Goal: Task Accomplishment & Management: Complete application form

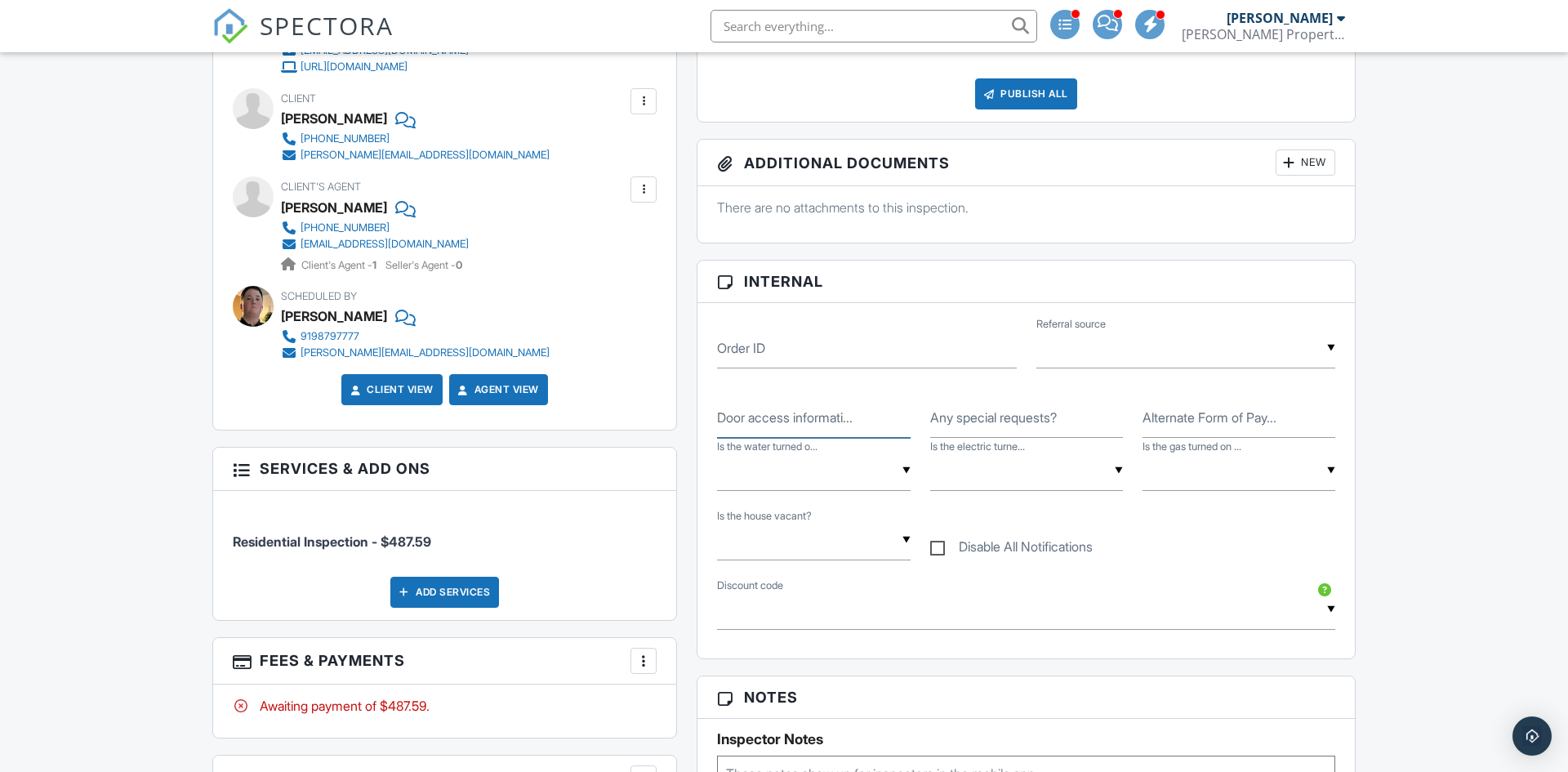
click at [781, 434] on input "Door access informati..." at bounding box center [813, 418] width 193 height 40
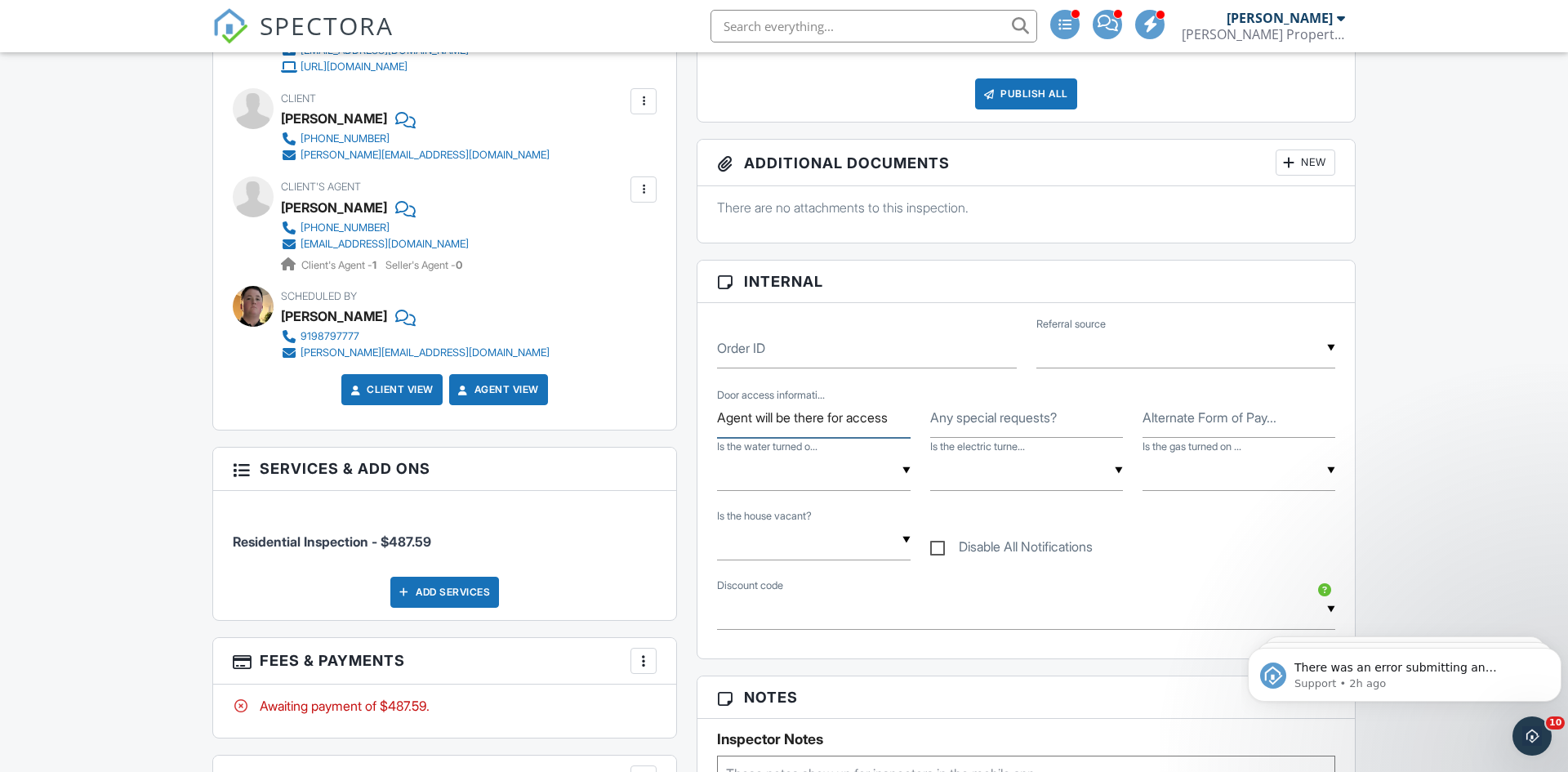
type input "Agent will be there for access"
click at [695, 405] on div "Reports Locked Attach New Home Inspection Template / Attorney Approved Home Ins…" at bounding box center [1026, 722] width 678 height 1618
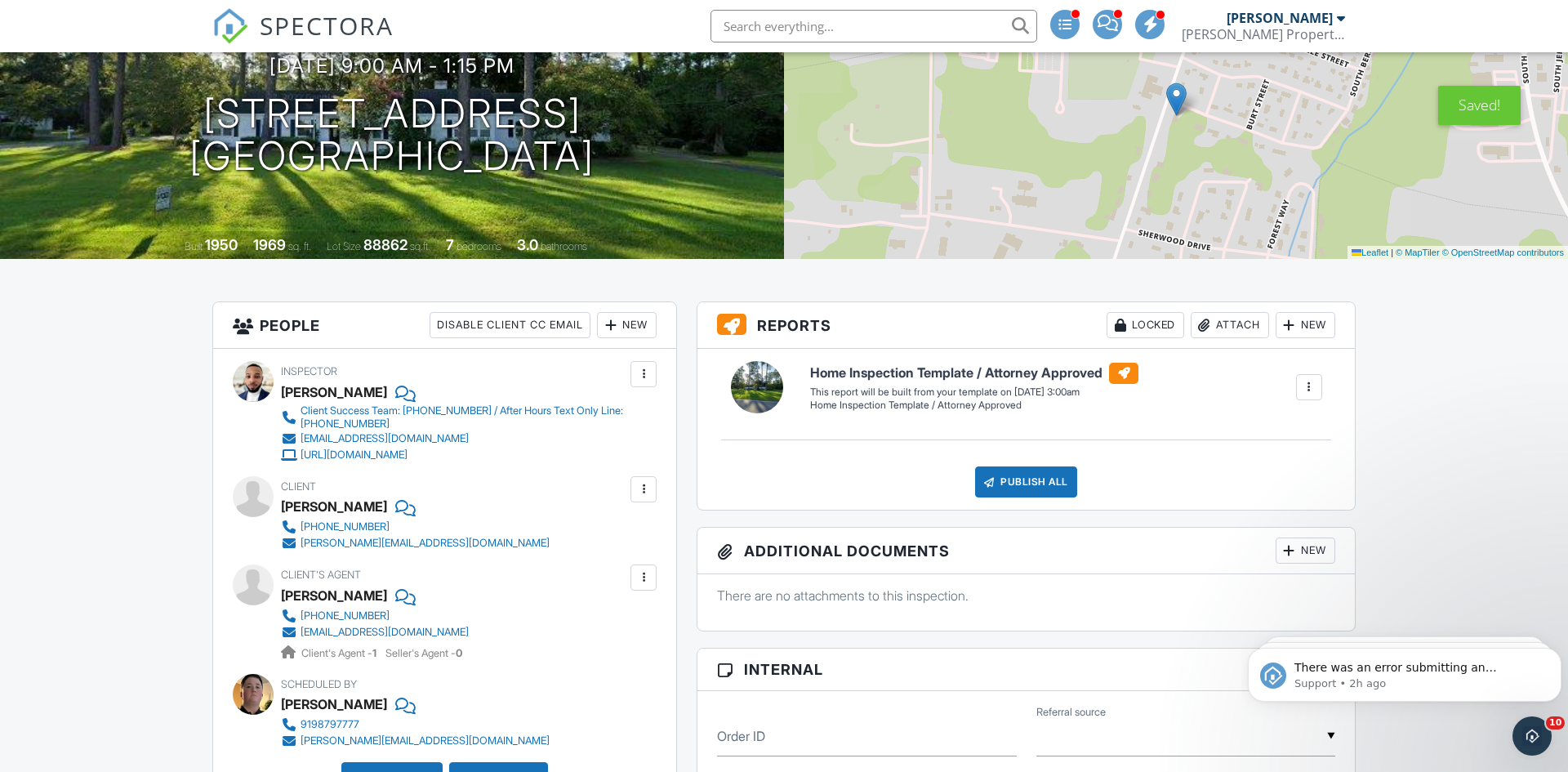
scroll to position [176, 0]
click at [1290, 25] on div "[PERSON_NAME]" at bounding box center [1280, 18] width 107 height 17
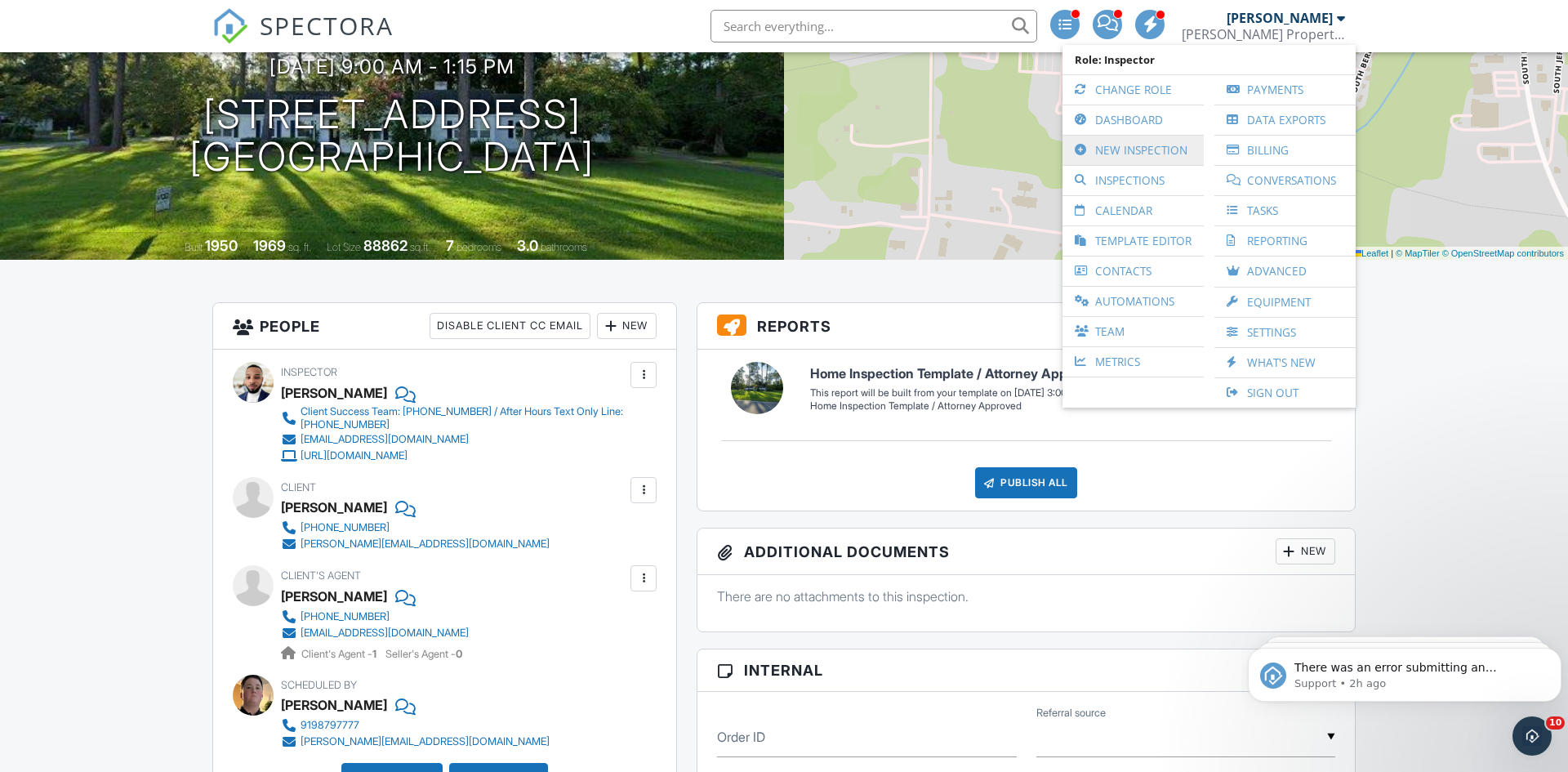
click at [1131, 158] on link "New Inspection" at bounding box center [1133, 151] width 125 height 29
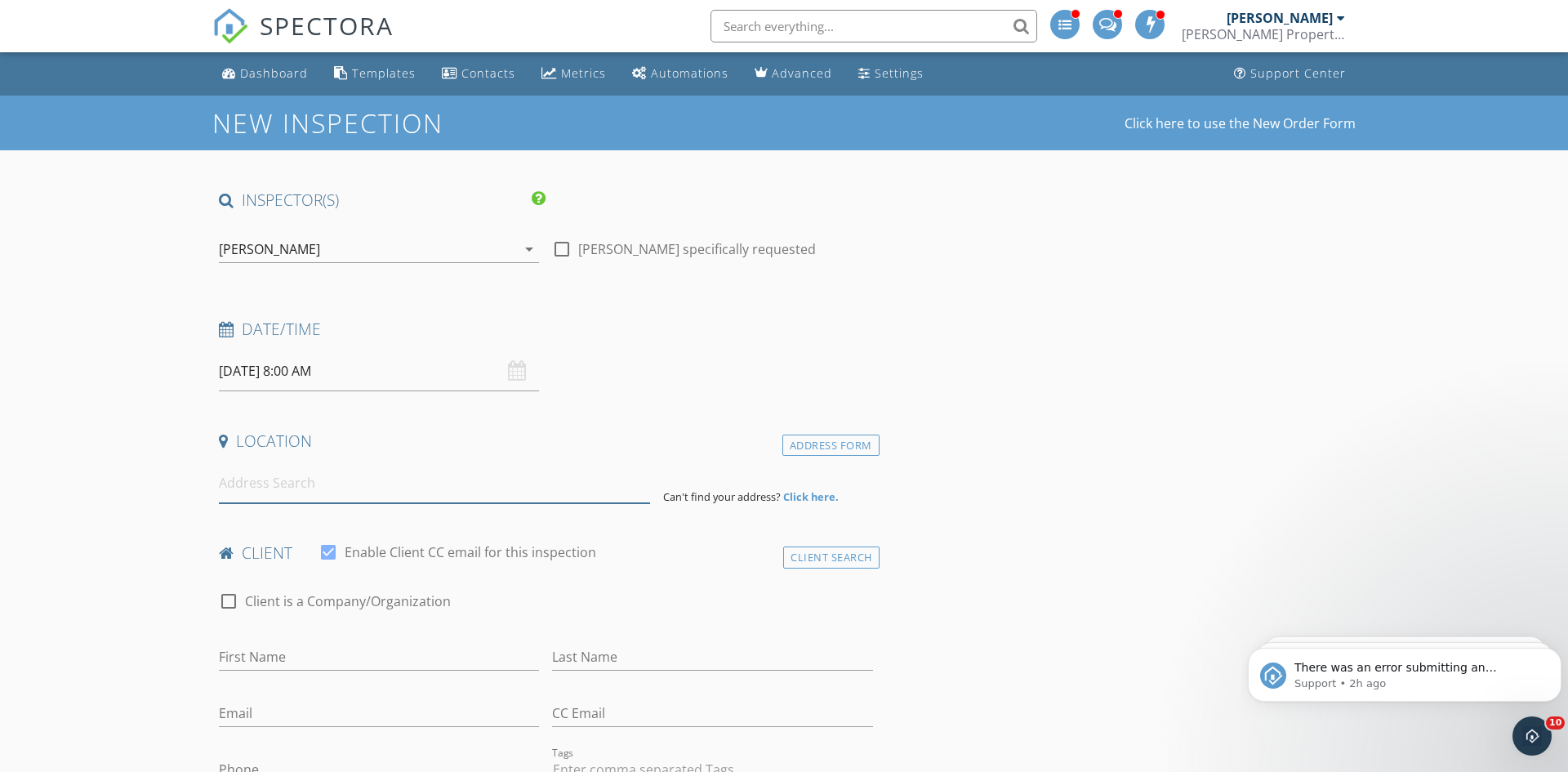
click at [267, 486] on input at bounding box center [434, 483] width 431 height 40
type input "[STREET_ADDRESS]"
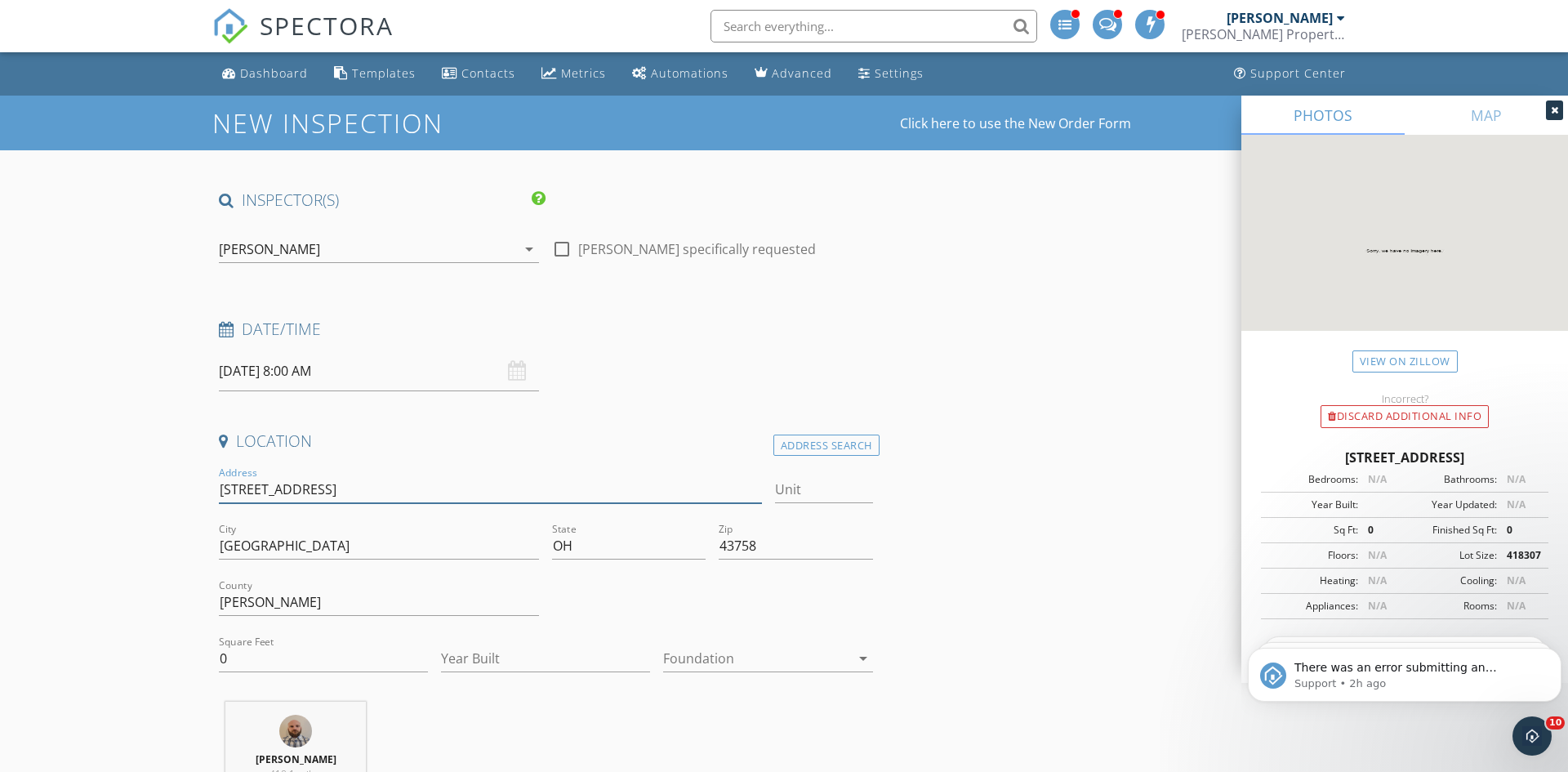
drag, startPoint x: 358, startPoint y: 481, endPoint x: 184, endPoint y: 504, distance: 175.5
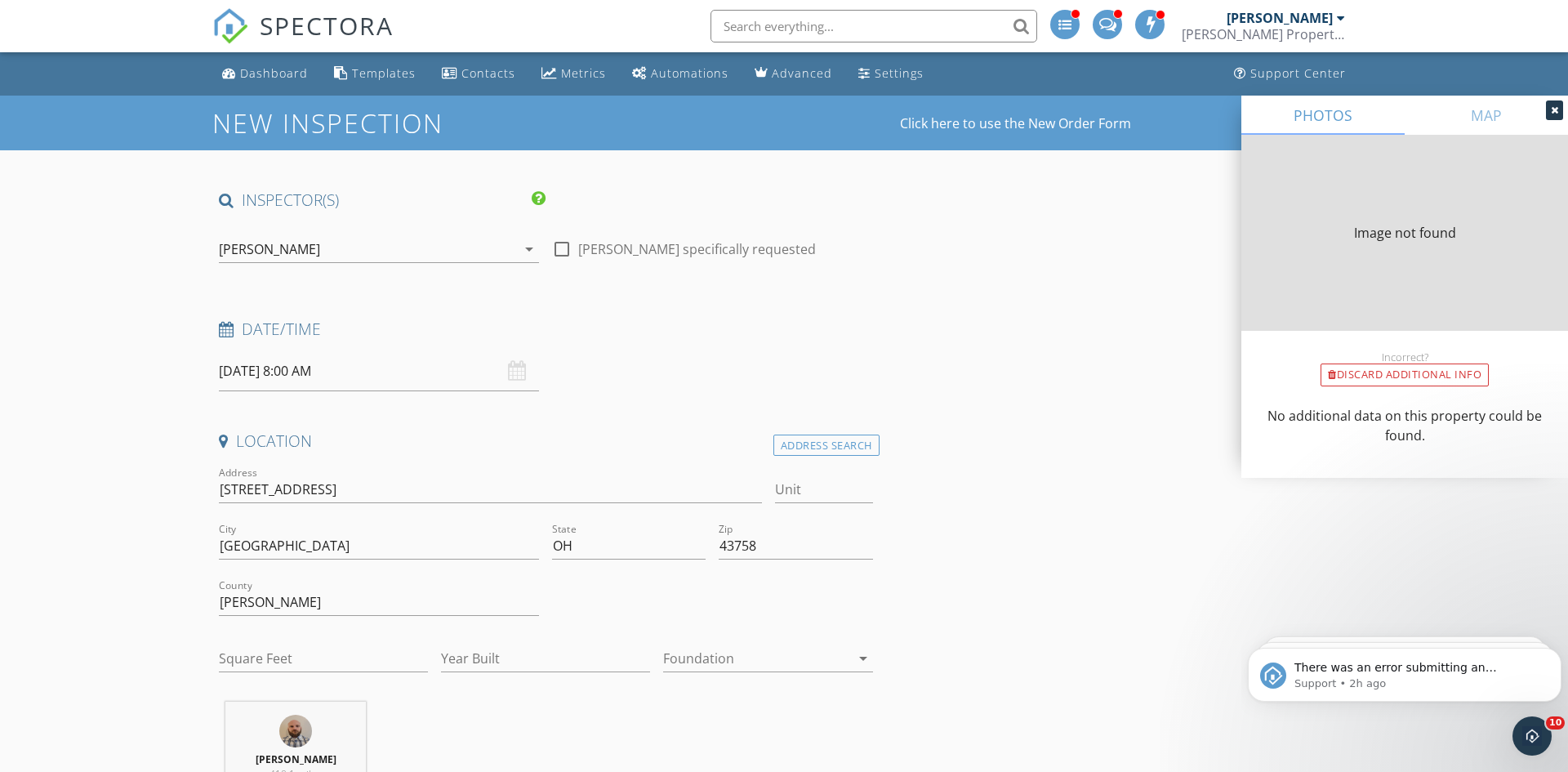
type input "0"
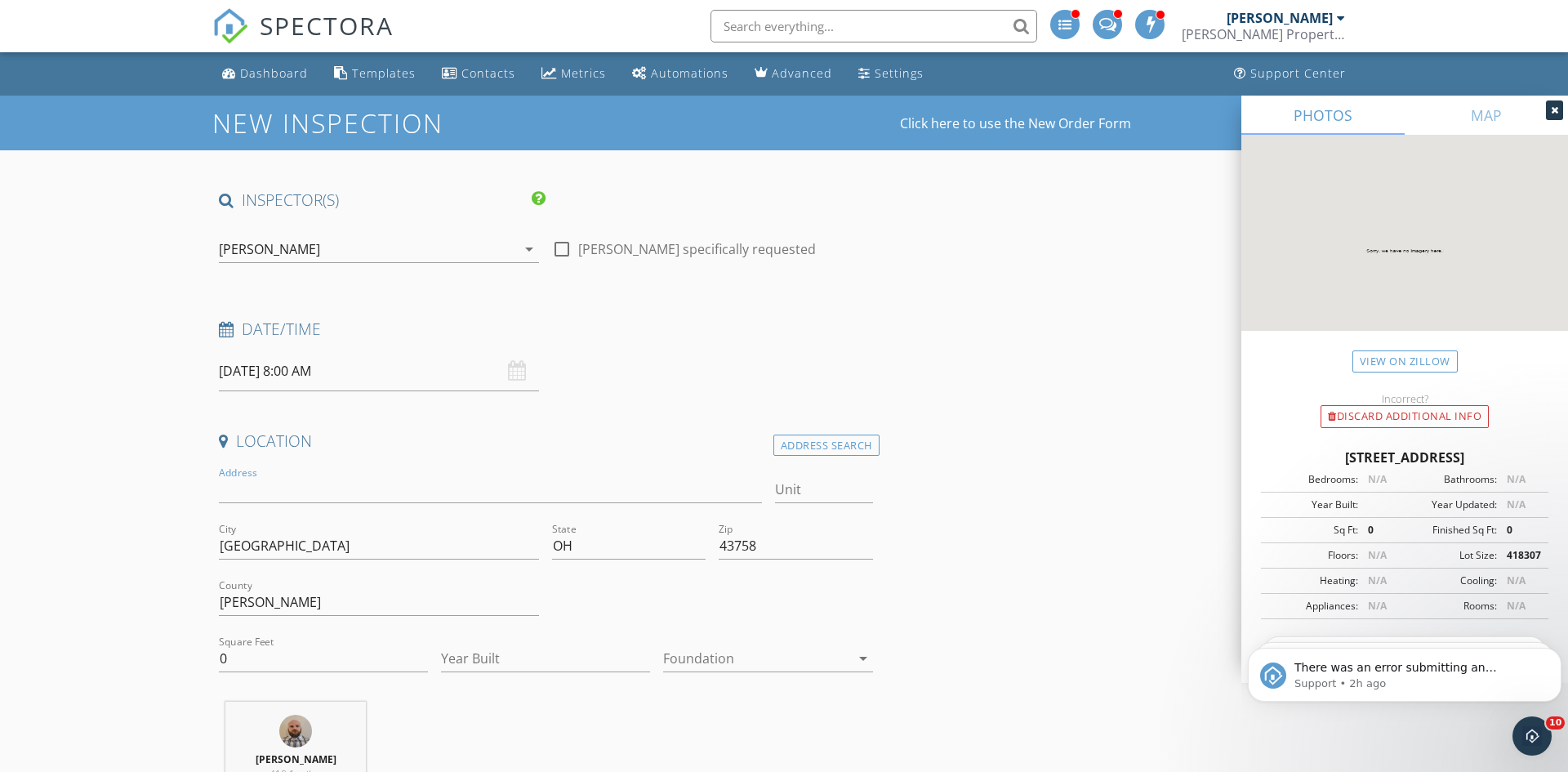
click at [1239, 16] on div "Elliott Webb Webb Property Inspection" at bounding box center [1264, 26] width 164 height 52
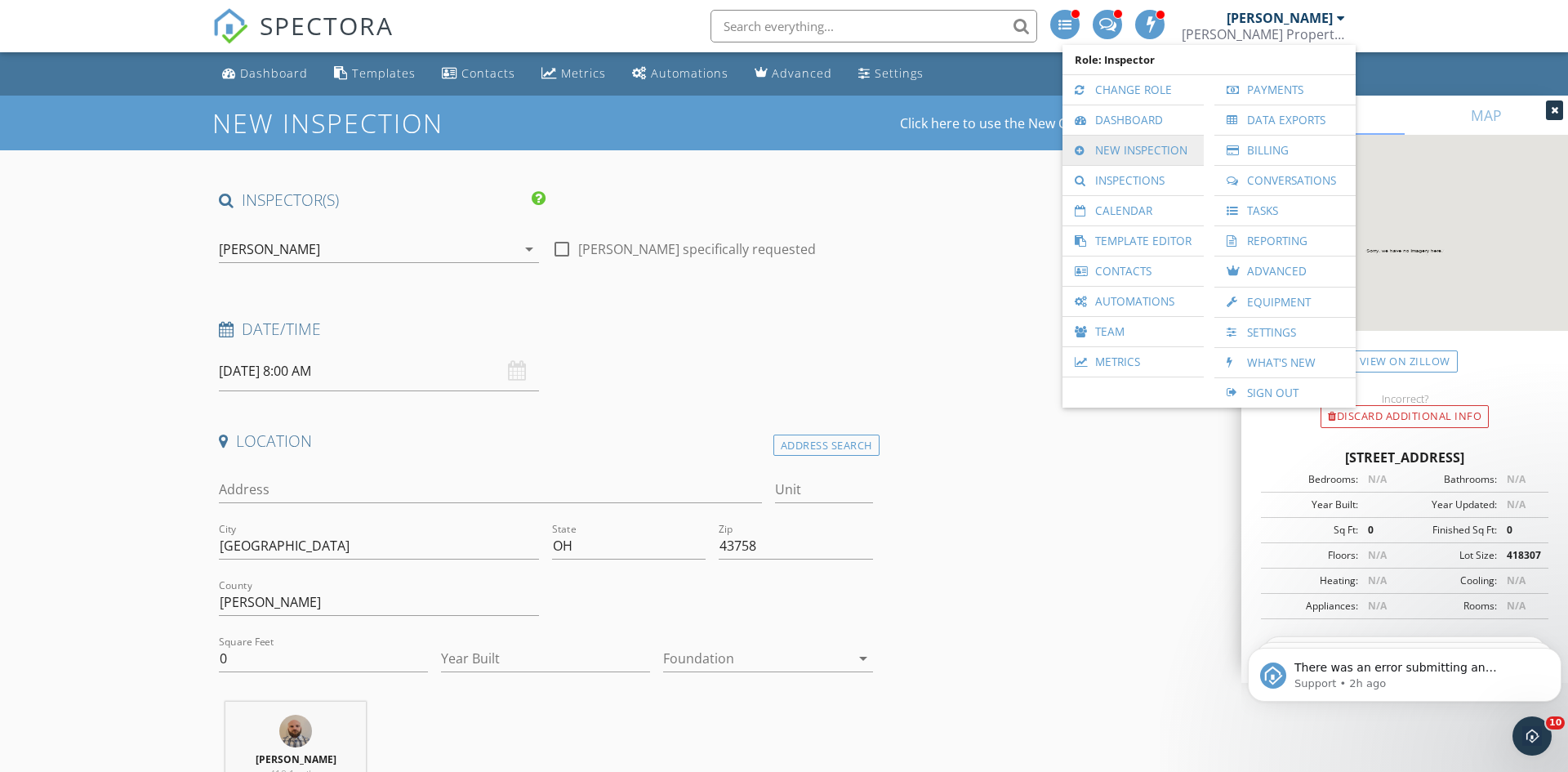
click at [1133, 143] on link "New Inspection" at bounding box center [1133, 151] width 125 height 29
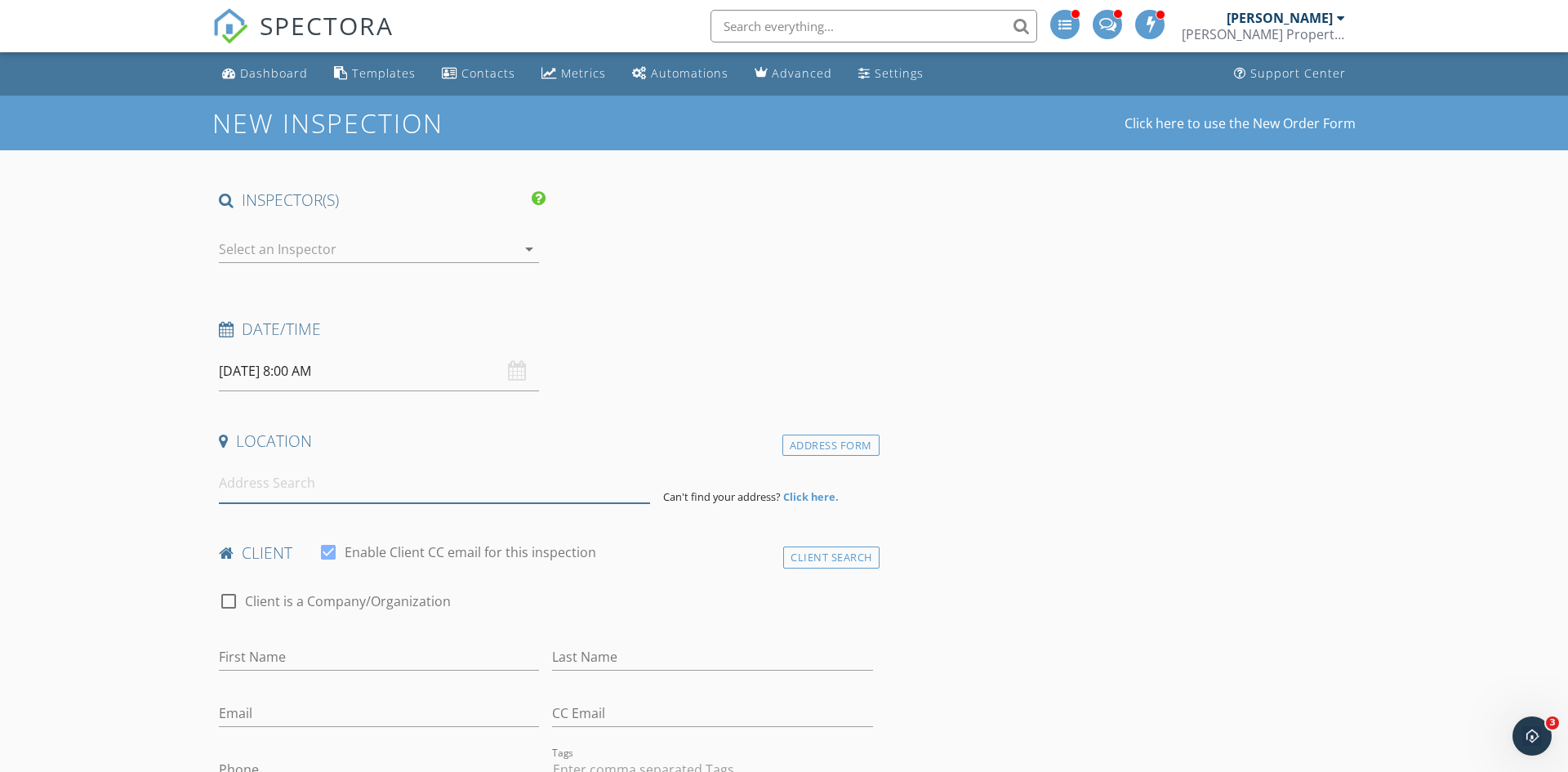
click at [304, 479] on input at bounding box center [434, 483] width 431 height 40
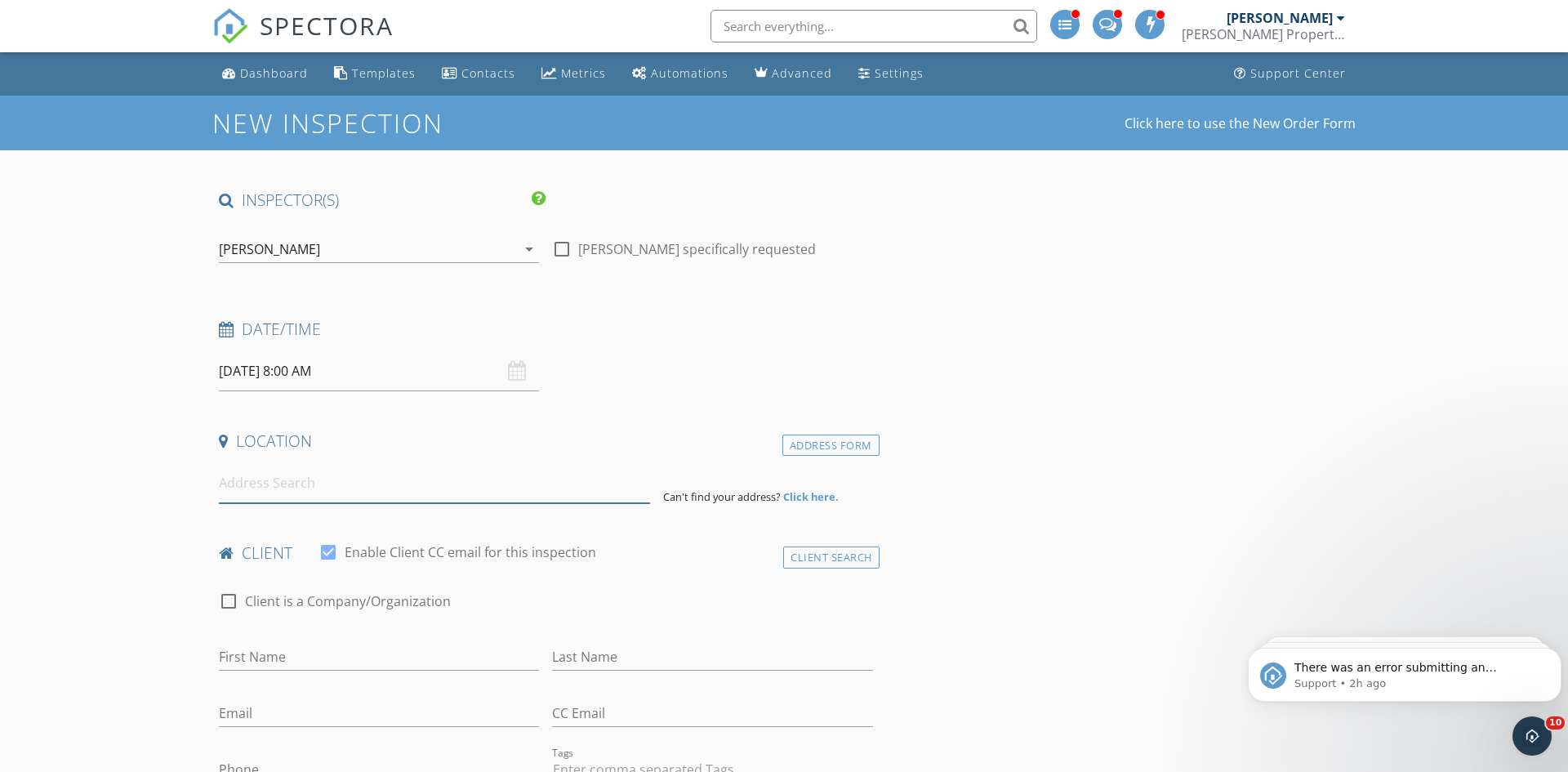
paste input "8525 W Morganville Rd NW, Malta, OH 43758"
type input "8525 Morganville Road, Malta, OH, USA"
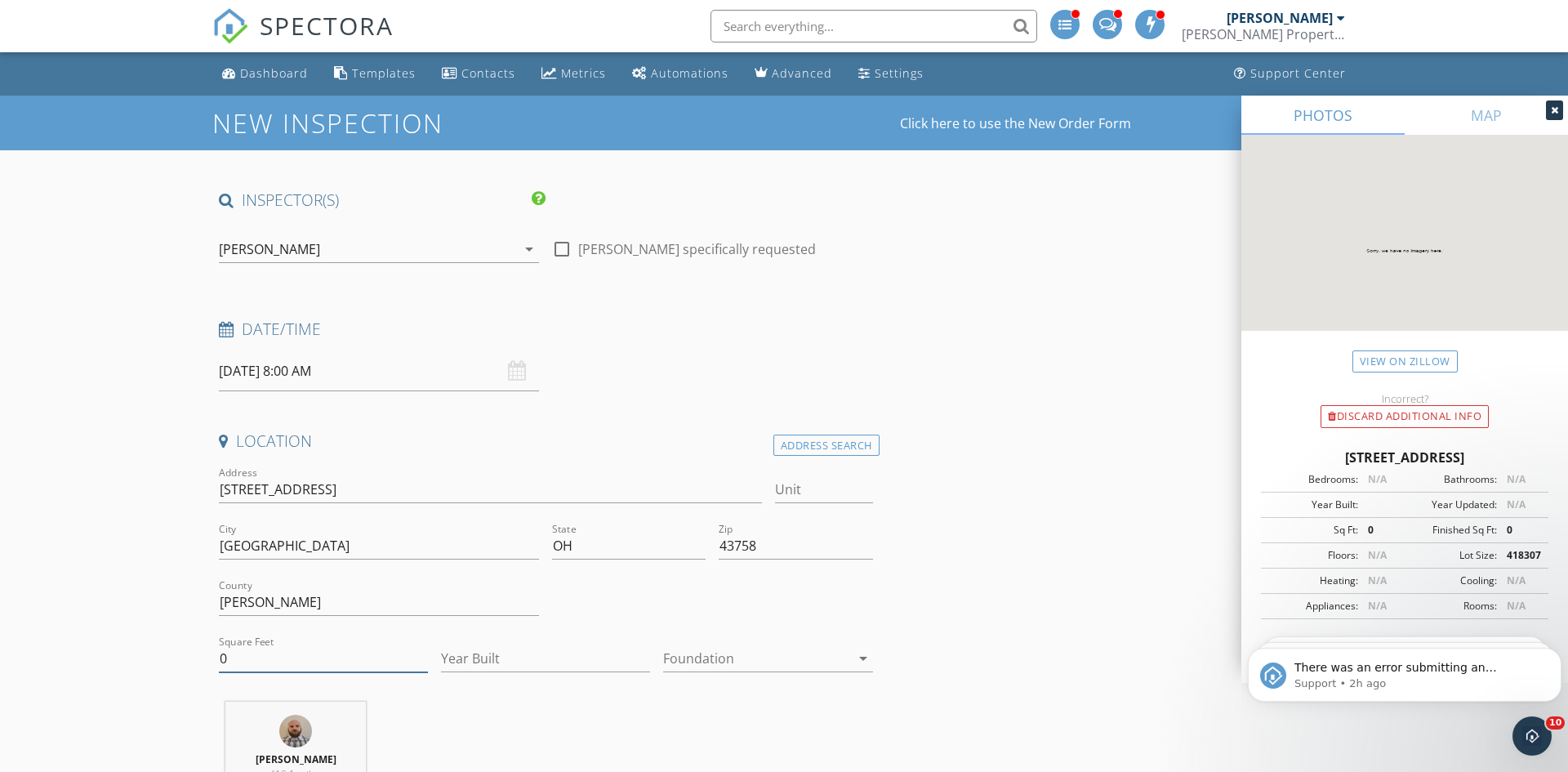
click at [301, 664] on input "0" at bounding box center [323, 658] width 209 height 27
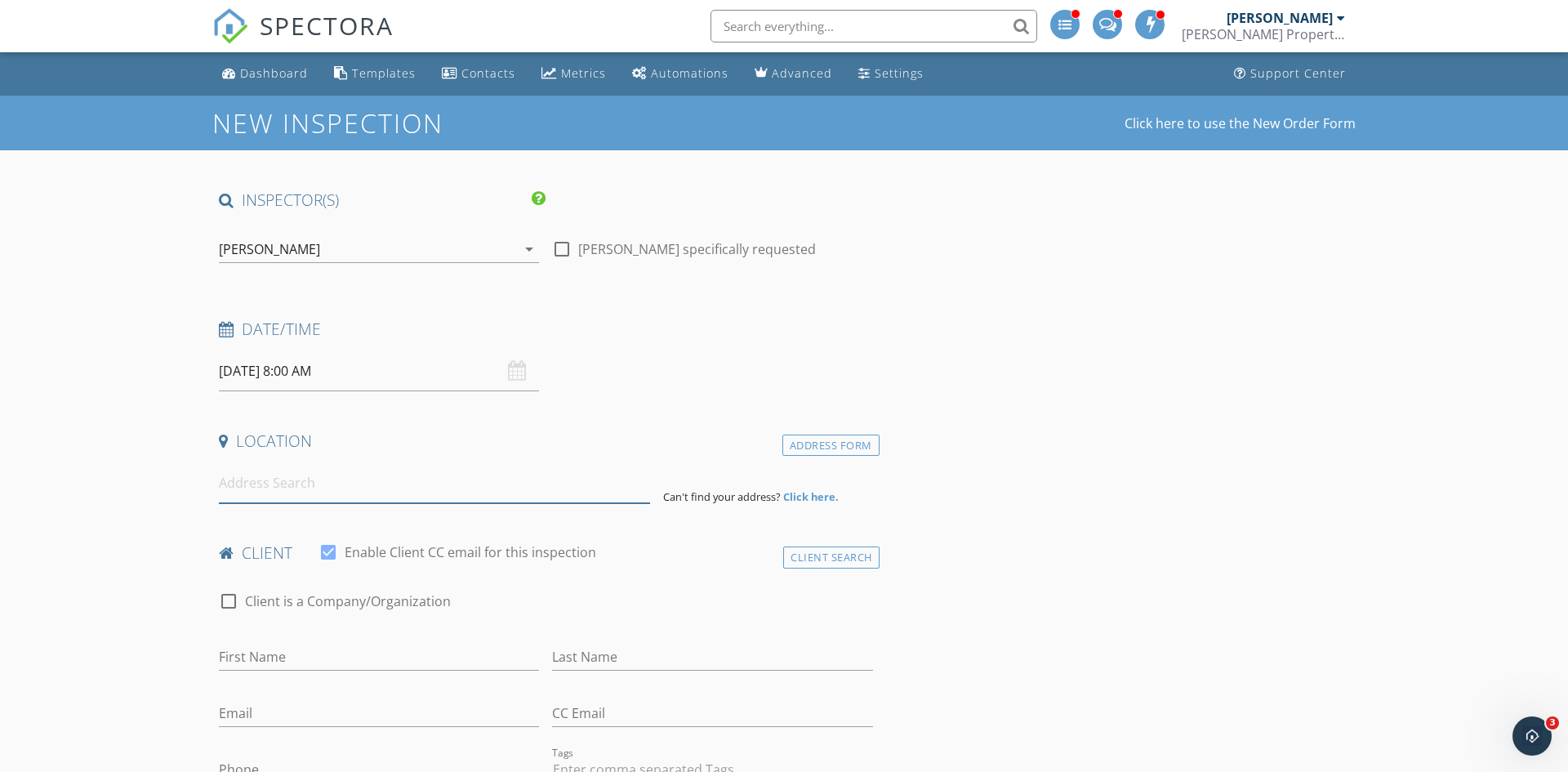
click at [334, 490] on input at bounding box center [434, 483] width 431 height 40
paste input "8525 W Morganville Rd NW, Malta, OH 43758"
type input "8525 W Morganville Rd NW, Malta, OH 43758"
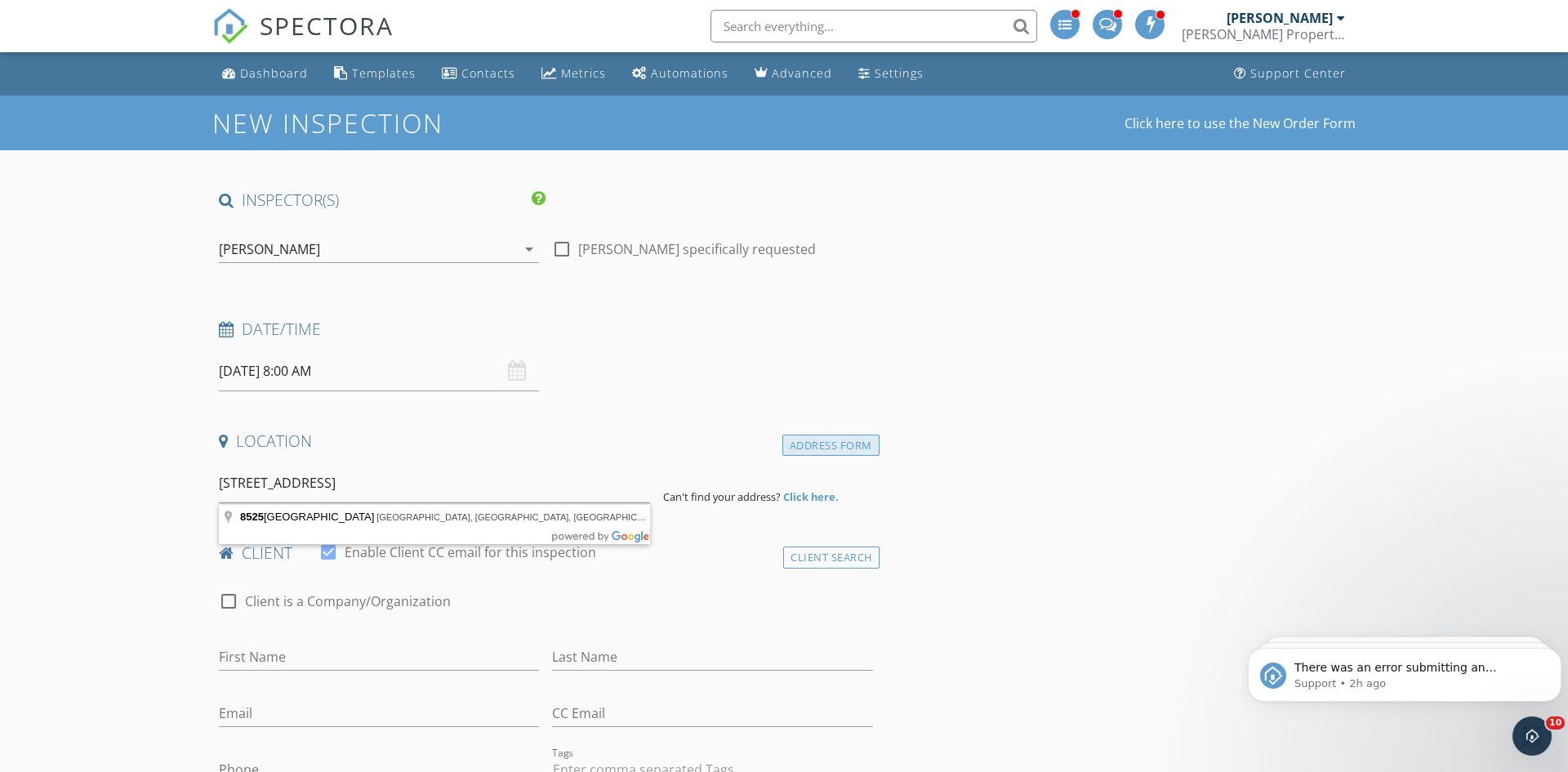
click at [783, 447] on div "Address Form" at bounding box center [831, 446] width 97 height 22
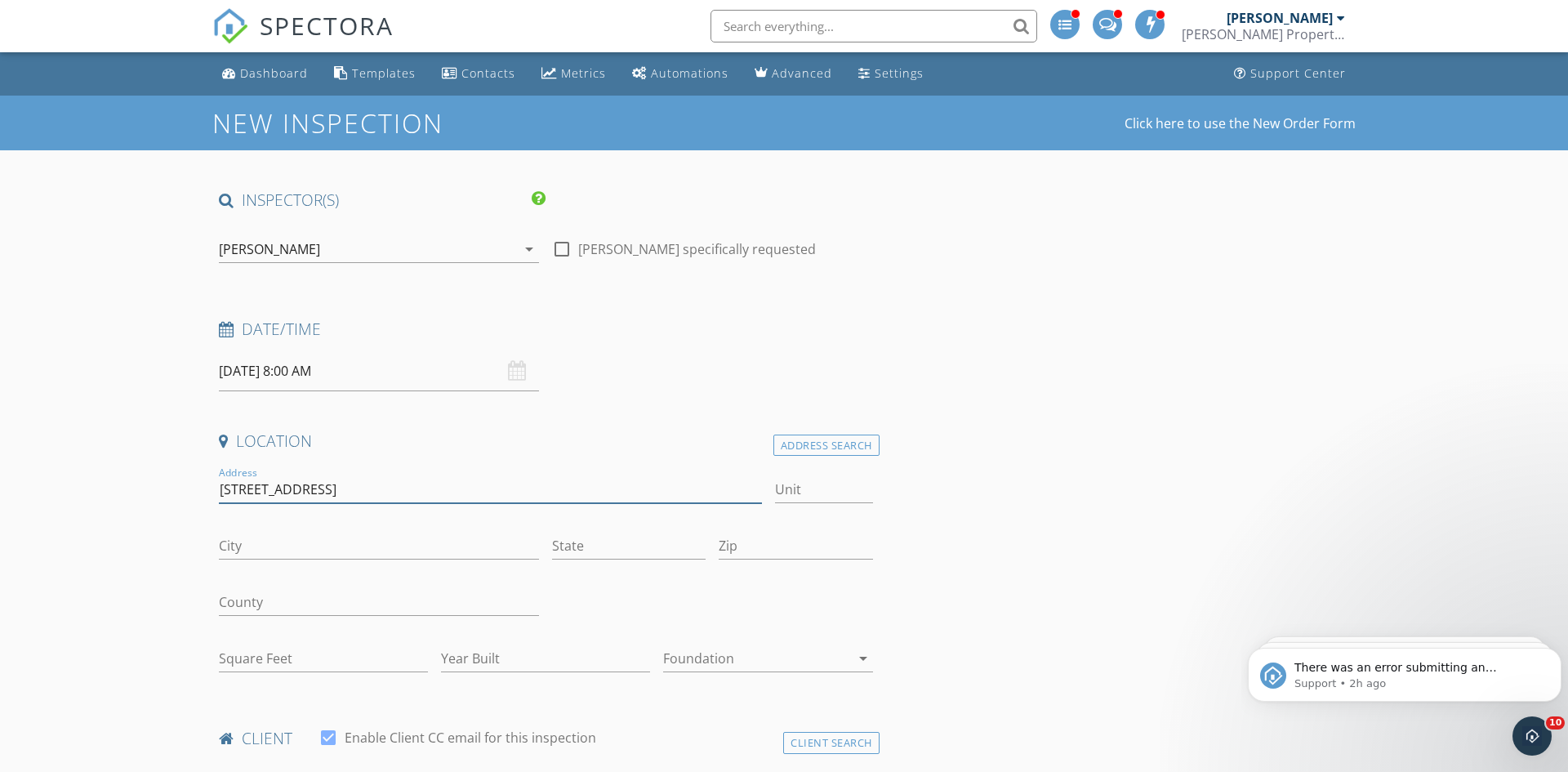
drag, startPoint x: 385, startPoint y: 489, endPoint x: 426, endPoint y: 489, distance: 41.0
click at [426, 489] on input "8525 W Morganville Rd NW, Malta, OH 43758" at bounding box center [490, 489] width 543 height 27
click at [341, 541] on input "City" at bounding box center [379, 545] width 320 height 27
paste input ", Malta"
type input "[GEOGRAPHIC_DATA]"
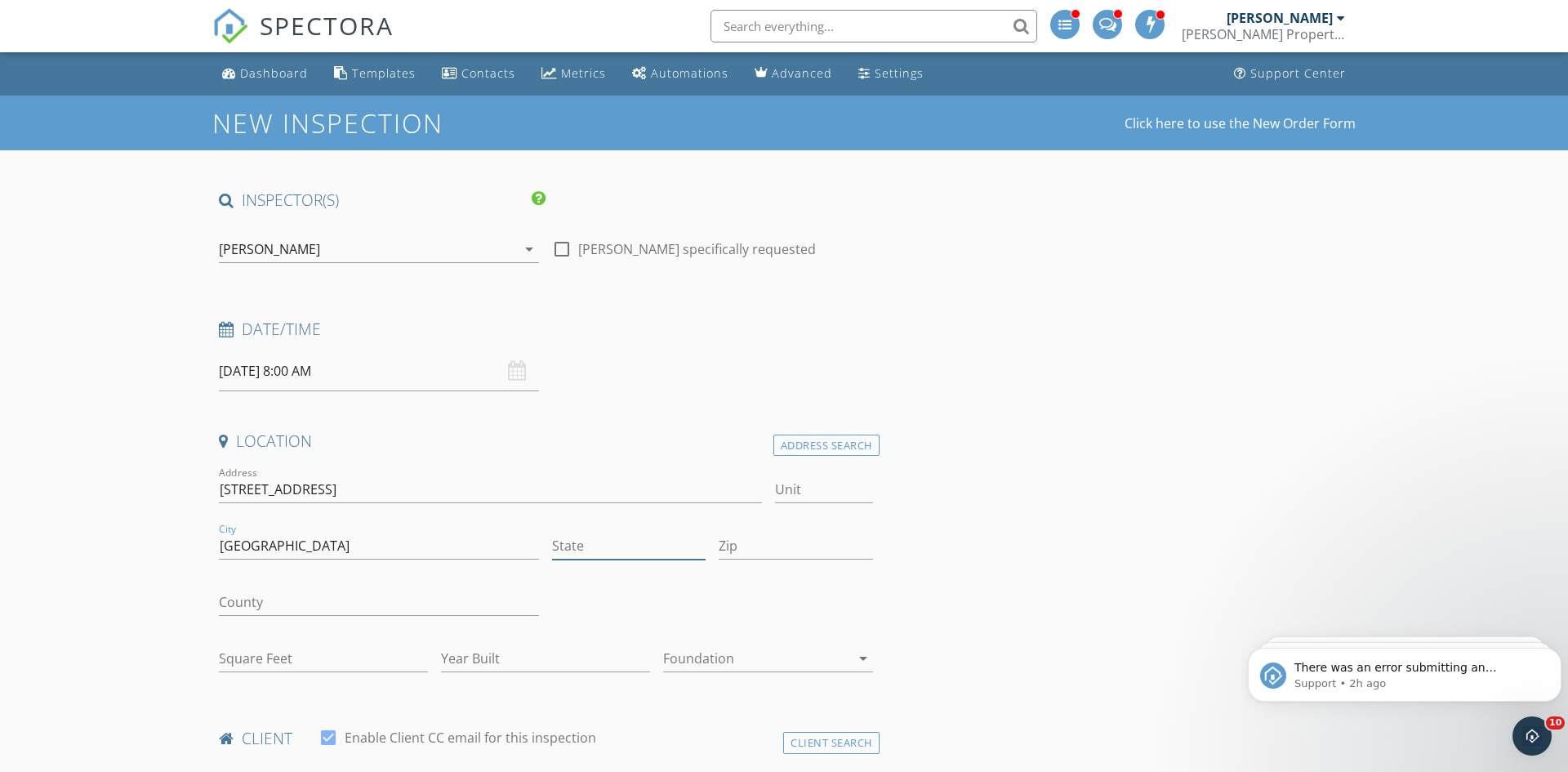
click at [575, 539] on input "State" at bounding box center [629, 545] width 153 height 27
type input "OH"
click at [774, 538] on input "Zip" at bounding box center [795, 545] width 153 height 27
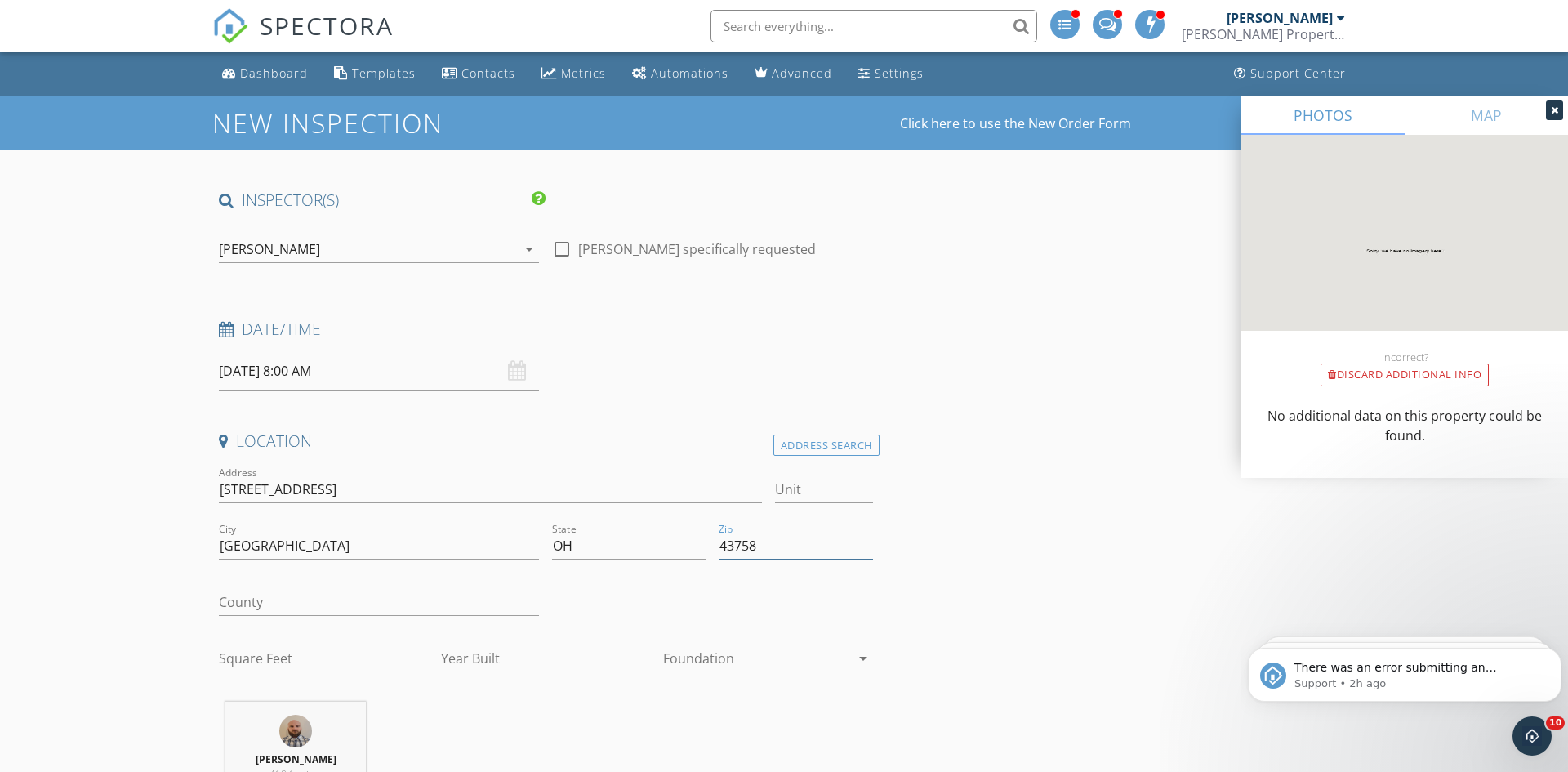
type input "43758"
click at [416, 597] on input "County" at bounding box center [379, 602] width 320 height 27
type input "0"
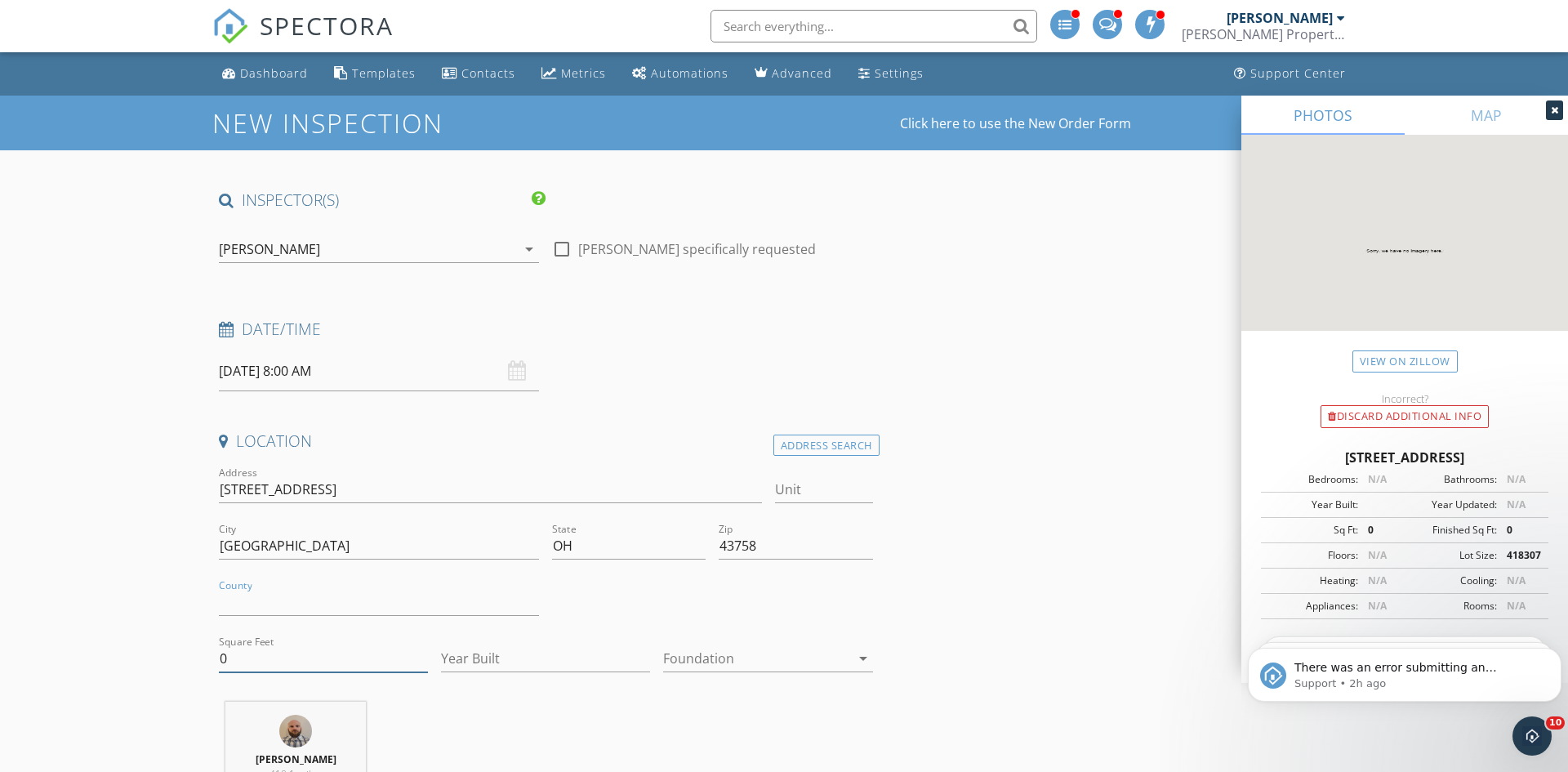
click at [297, 661] on input "0" at bounding box center [323, 658] width 209 height 27
type input "1324"
click at [572, 667] on input "Year Built" at bounding box center [545, 658] width 209 height 27
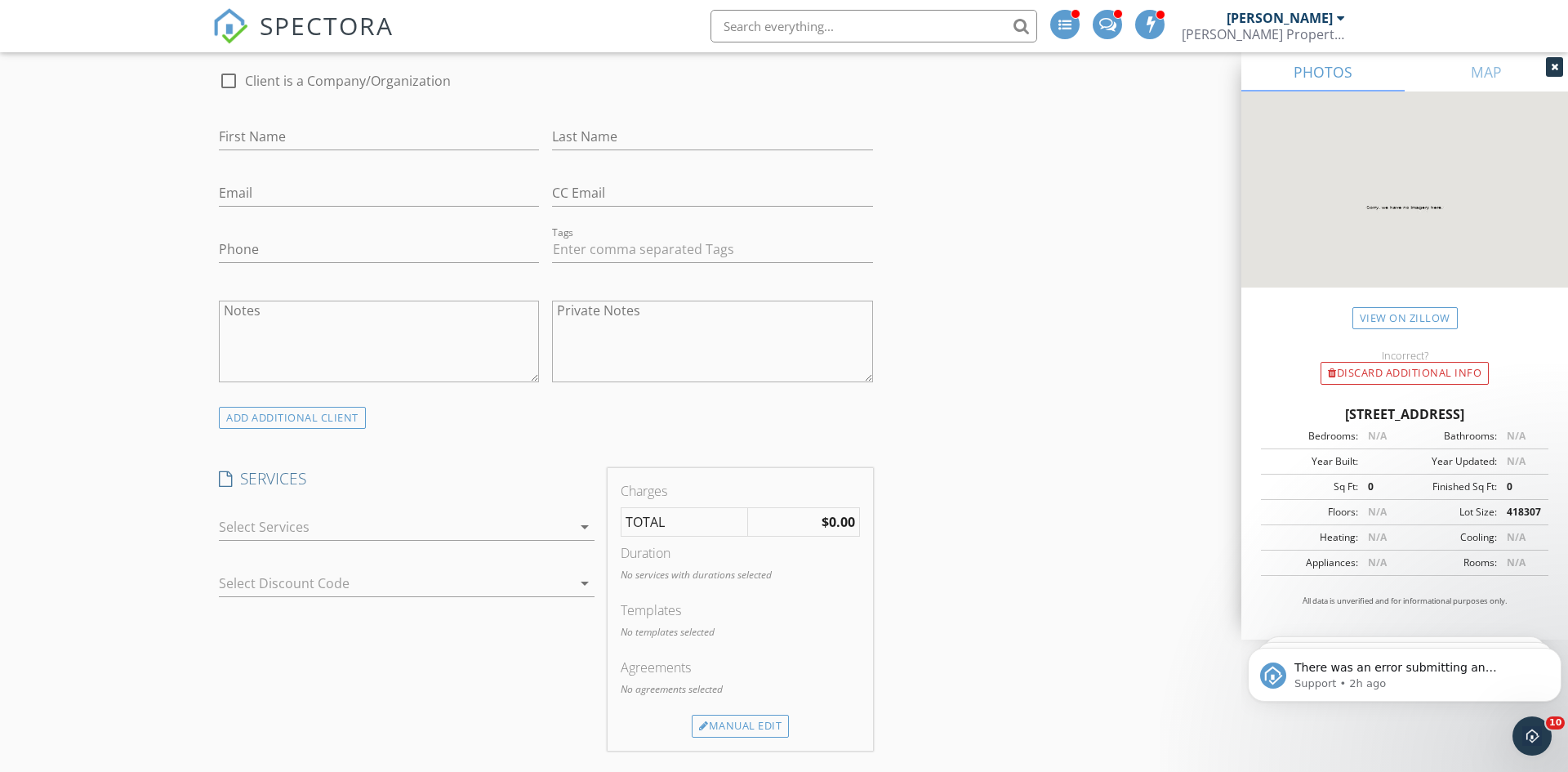
scroll to position [863, 0]
type input "2001"
click at [468, 519] on div at bounding box center [395, 517] width 353 height 26
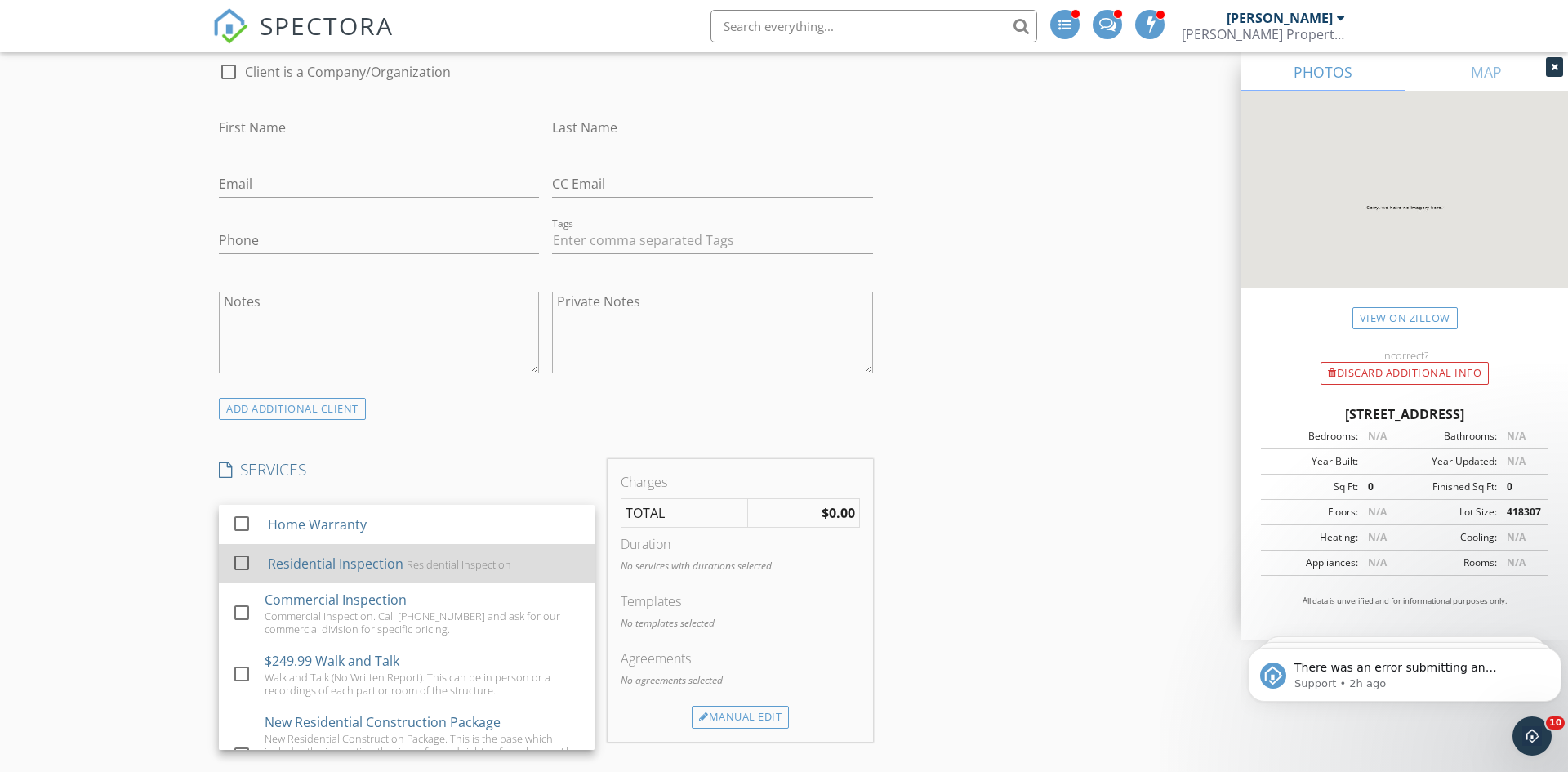
click at [431, 549] on div "Residential Inspection Residential Inspection" at bounding box center [424, 563] width 313 height 33
checkbox input "true"
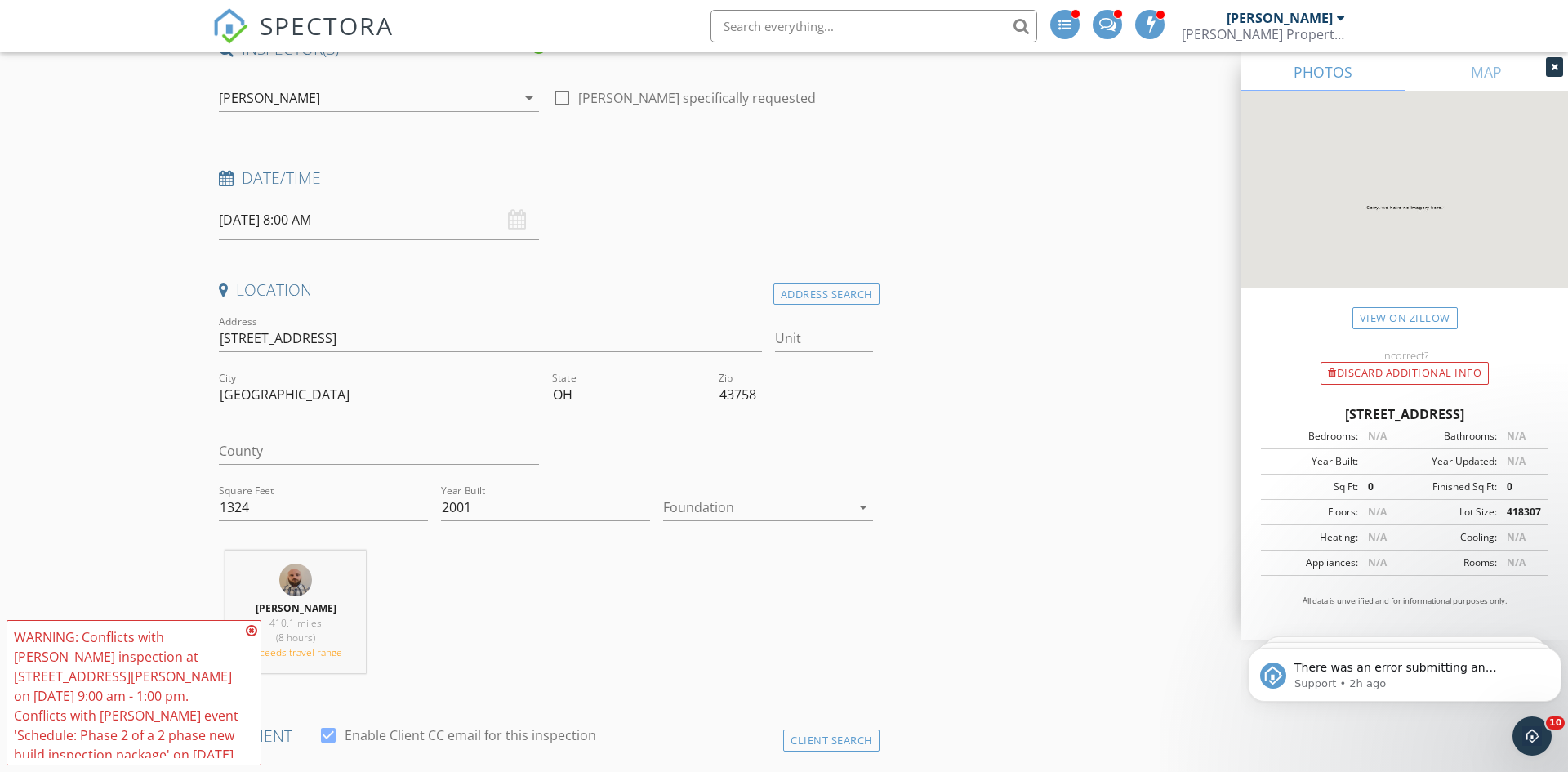
scroll to position [153, 0]
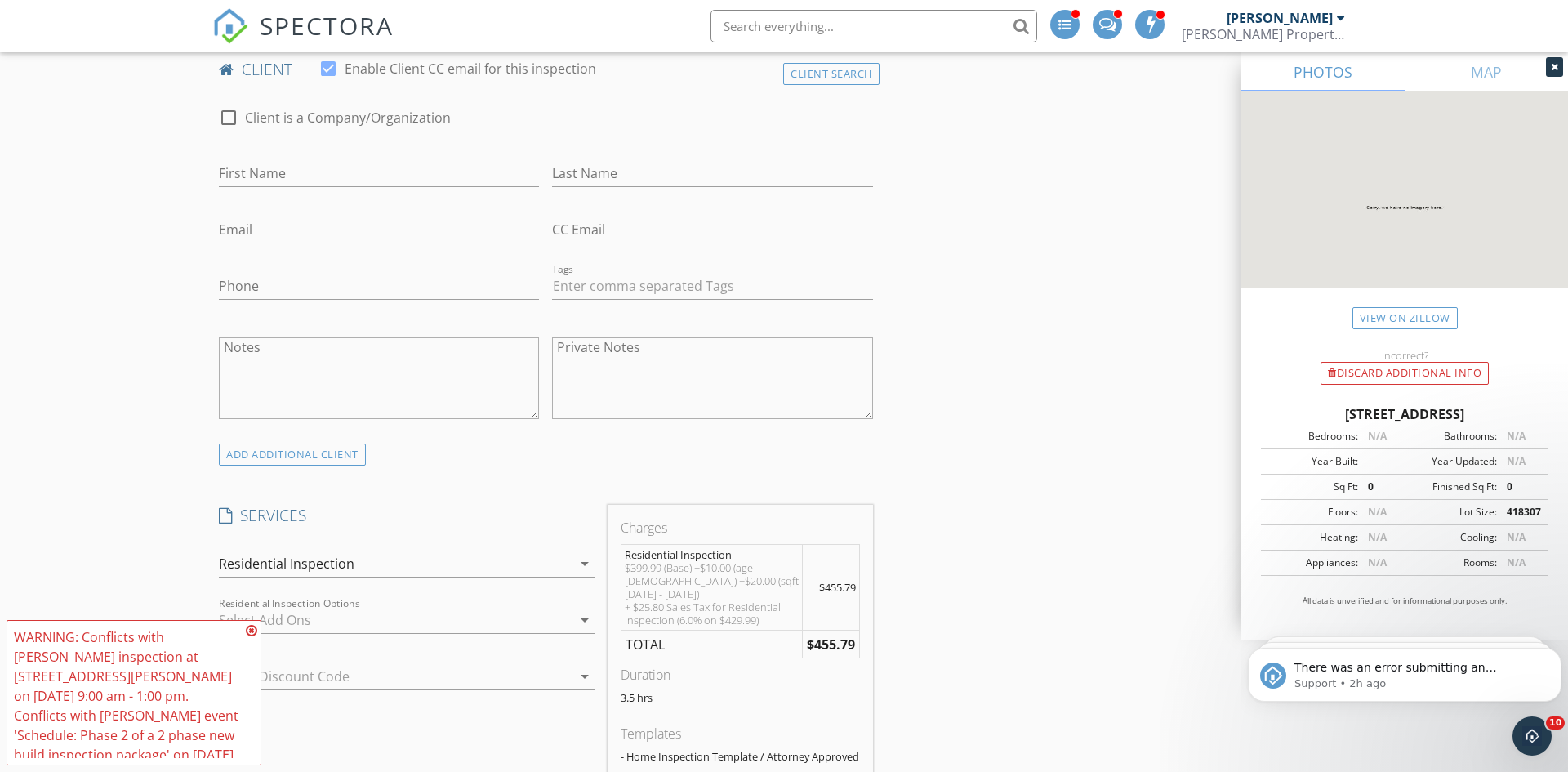
scroll to position [826, 0]
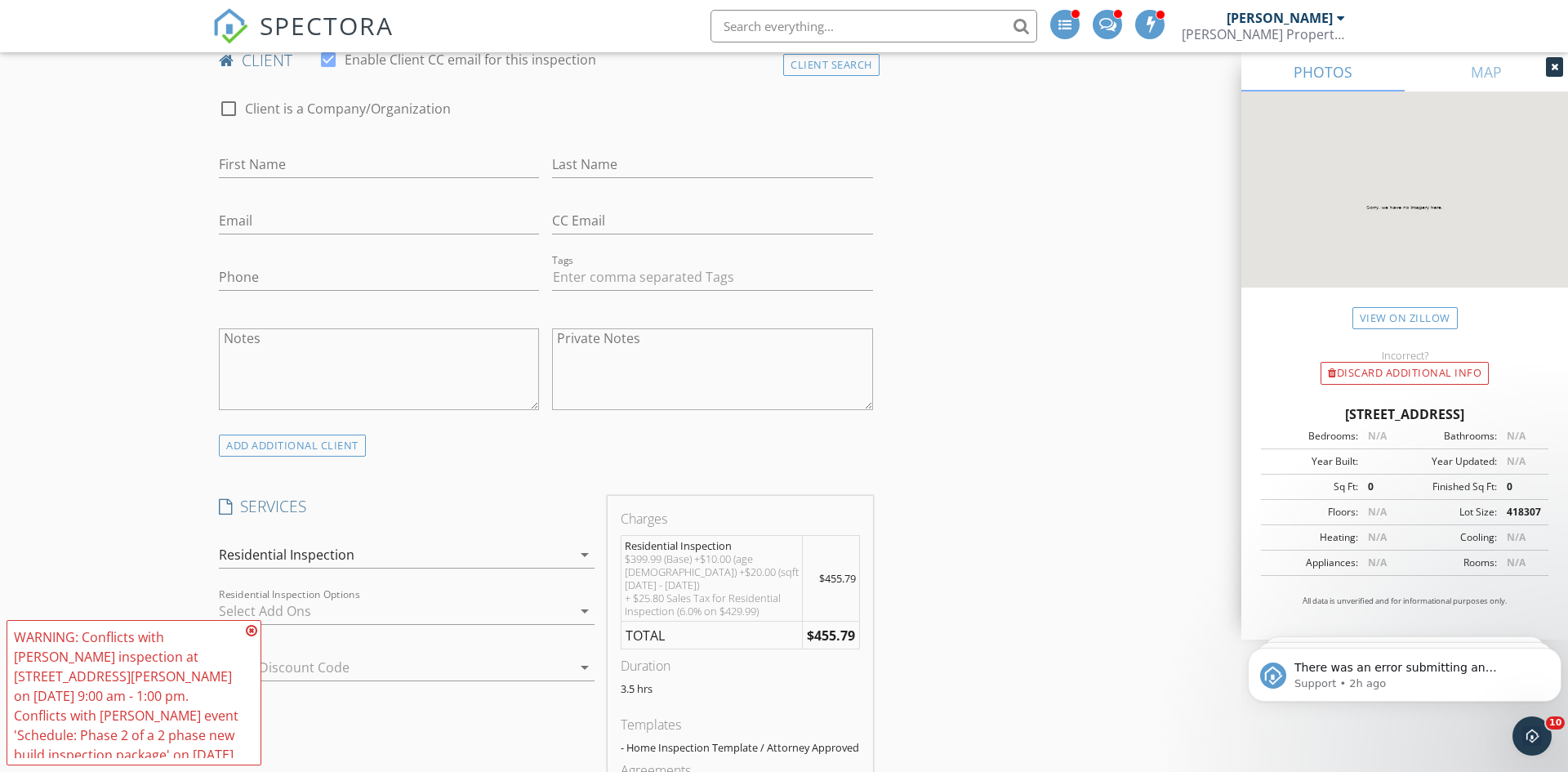
click at [381, 541] on div "Residential Inspection" at bounding box center [395, 554] width 353 height 26
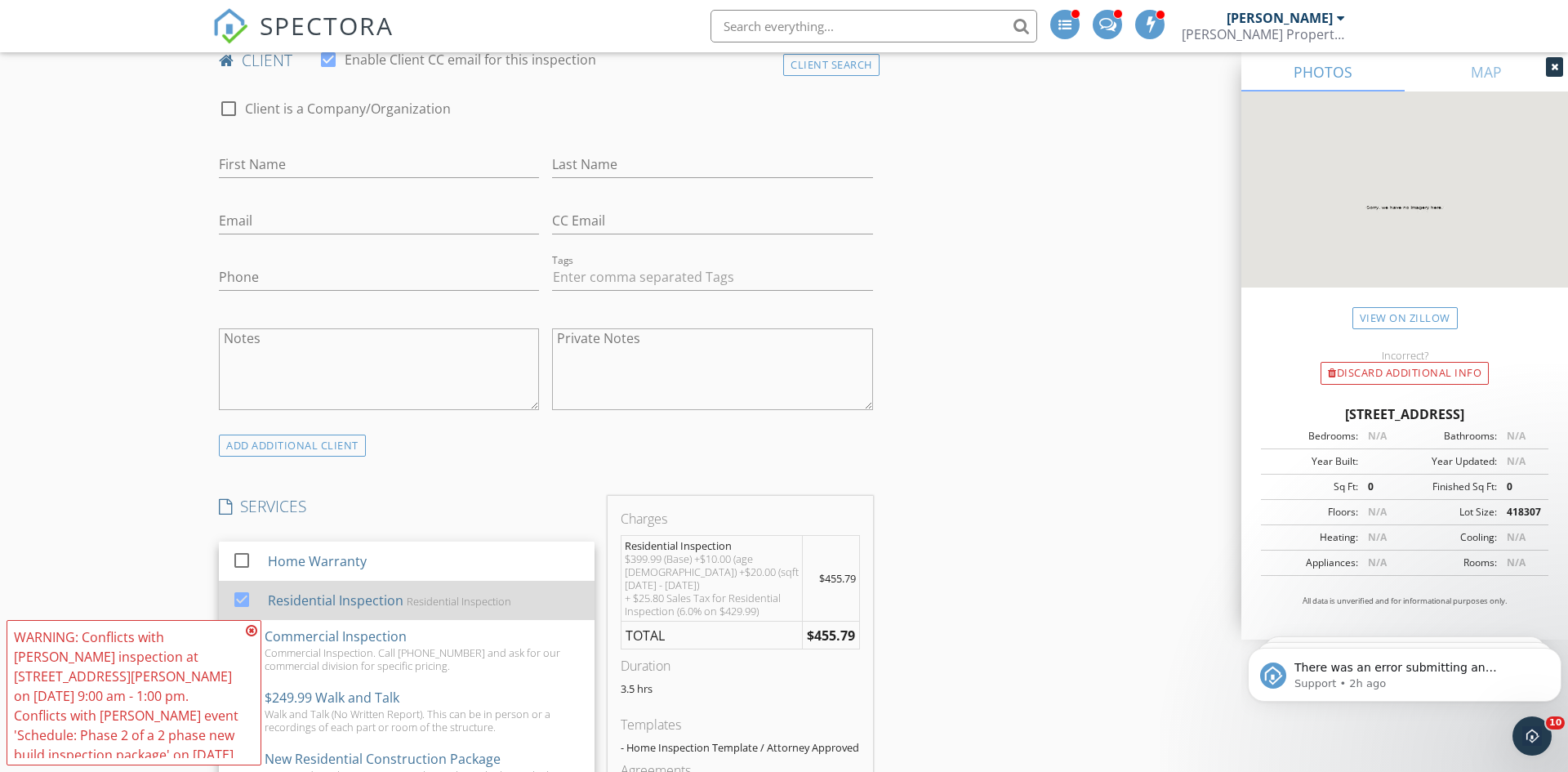
click at [391, 594] on div "Residential Inspection" at bounding box center [335, 599] width 136 height 19
checkbox input "false"
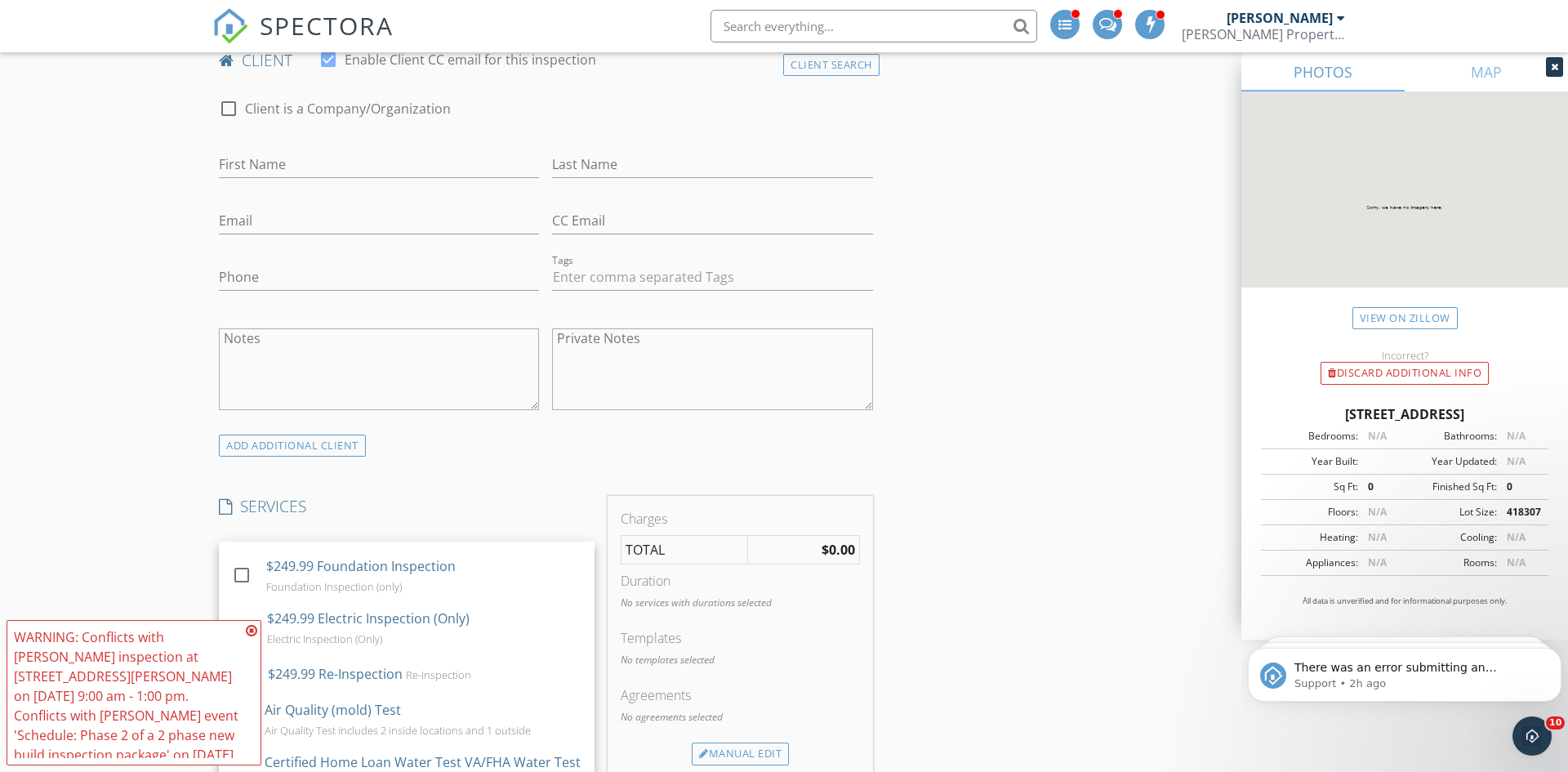
scroll to position [350, 0]
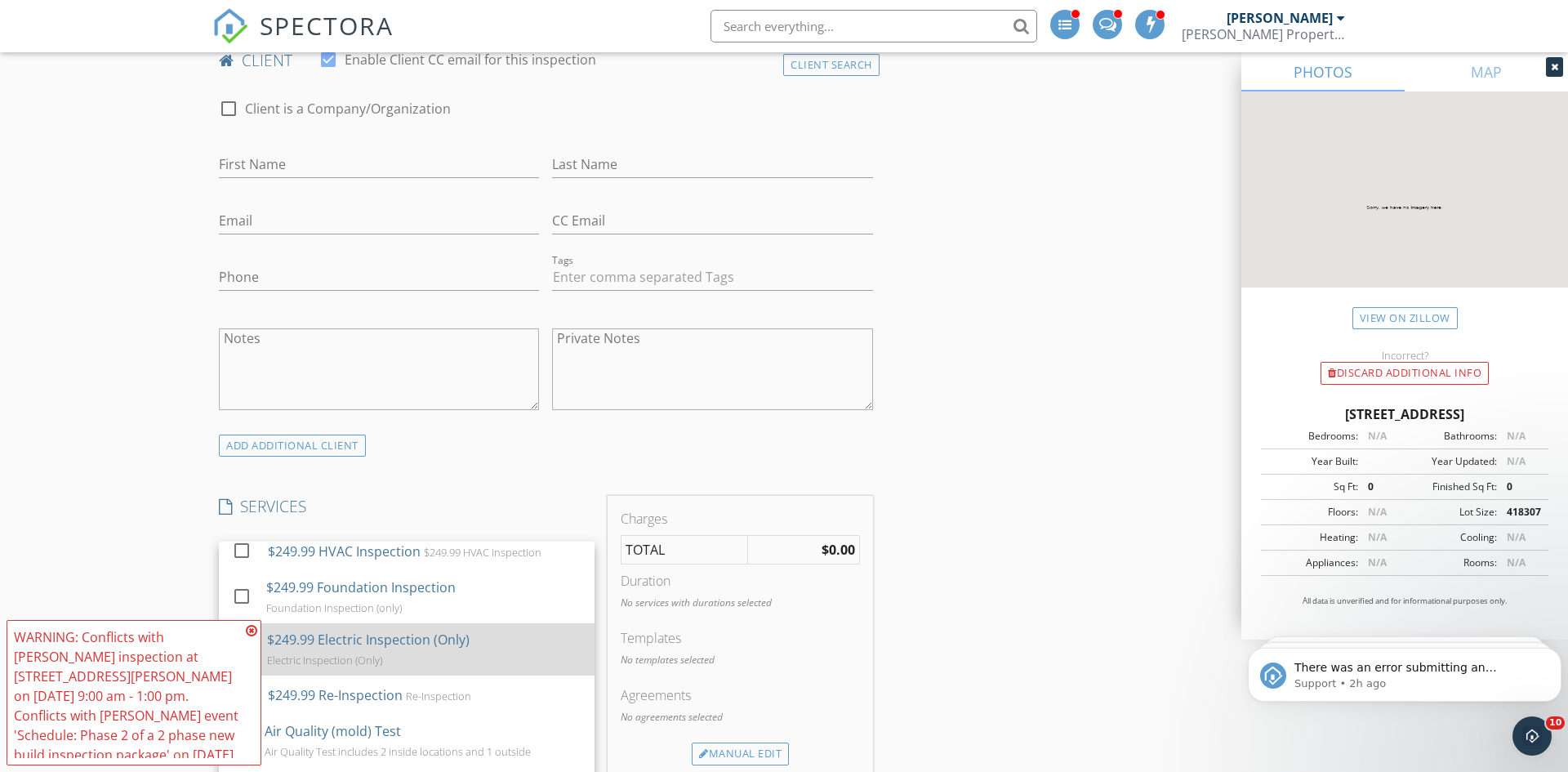
click at [441, 660] on div "$249.99 Electric Inspection (Only) Electric Inspection (Only)" at bounding box center [425, 649] width 314 height 52
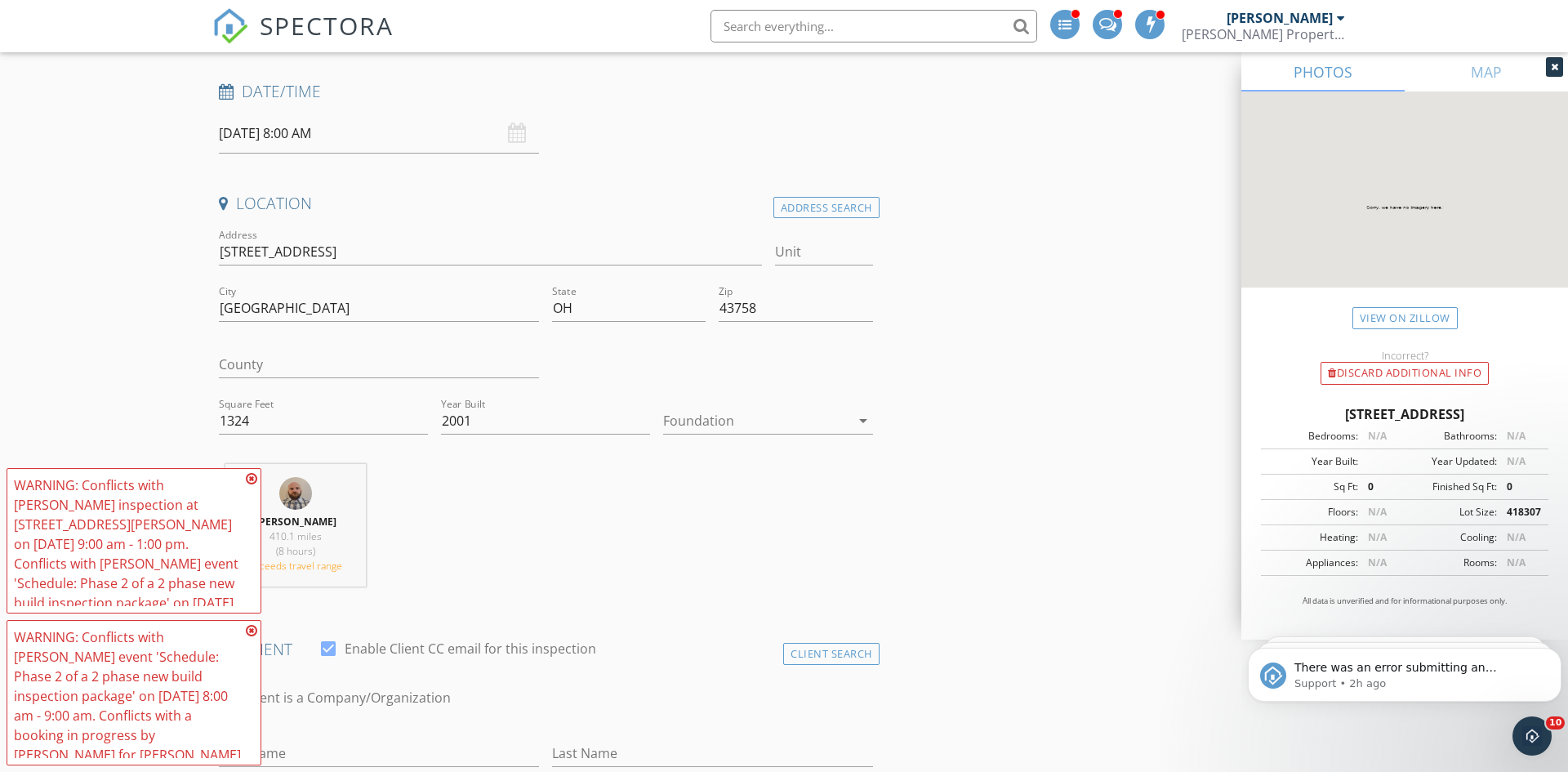
scroll to position [231, 0]
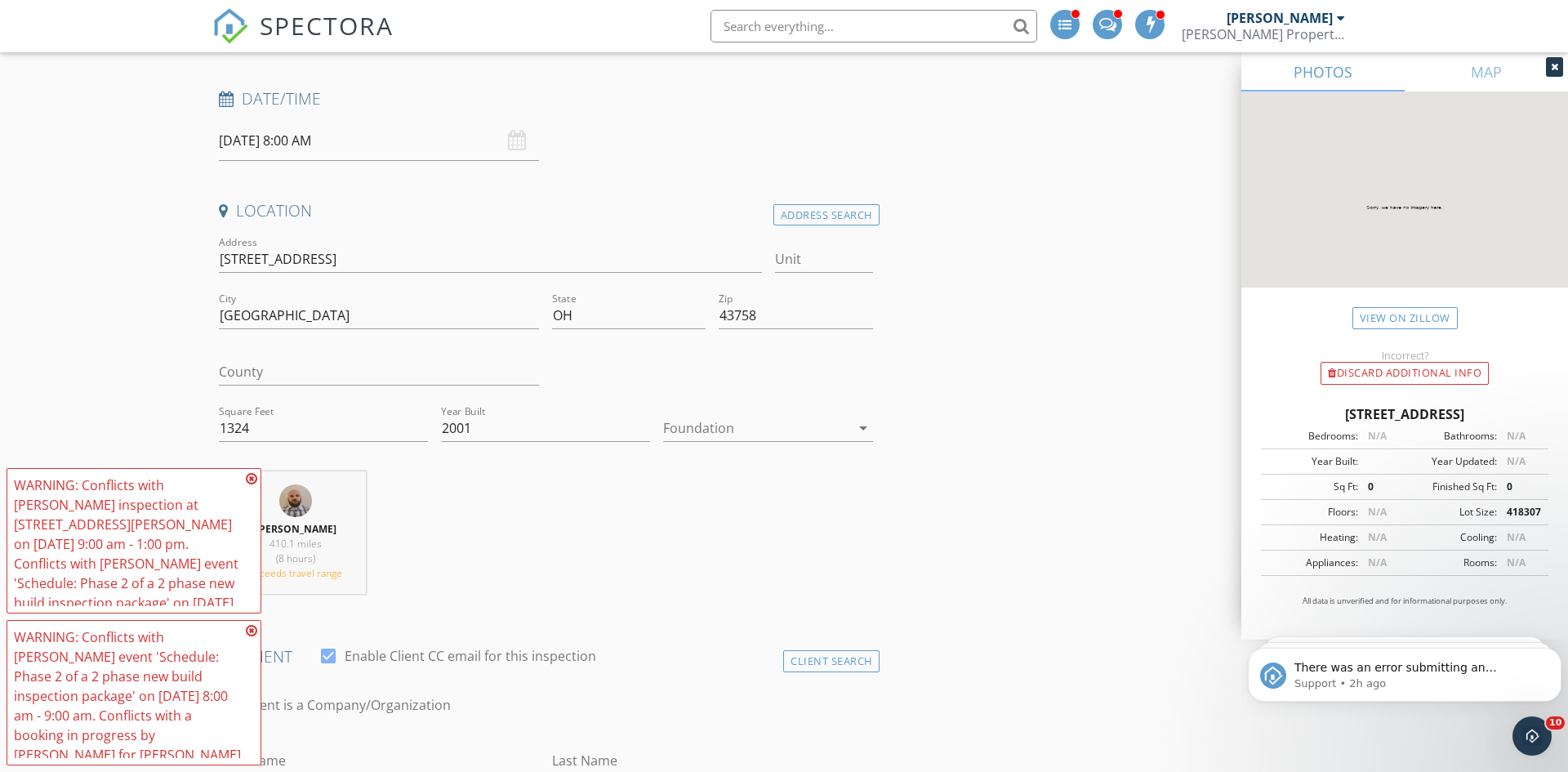
click at [1275, 37] on div "[PERSON_NAME] Property Inspection" at bounding box center [1264, 34] width 164 height 17
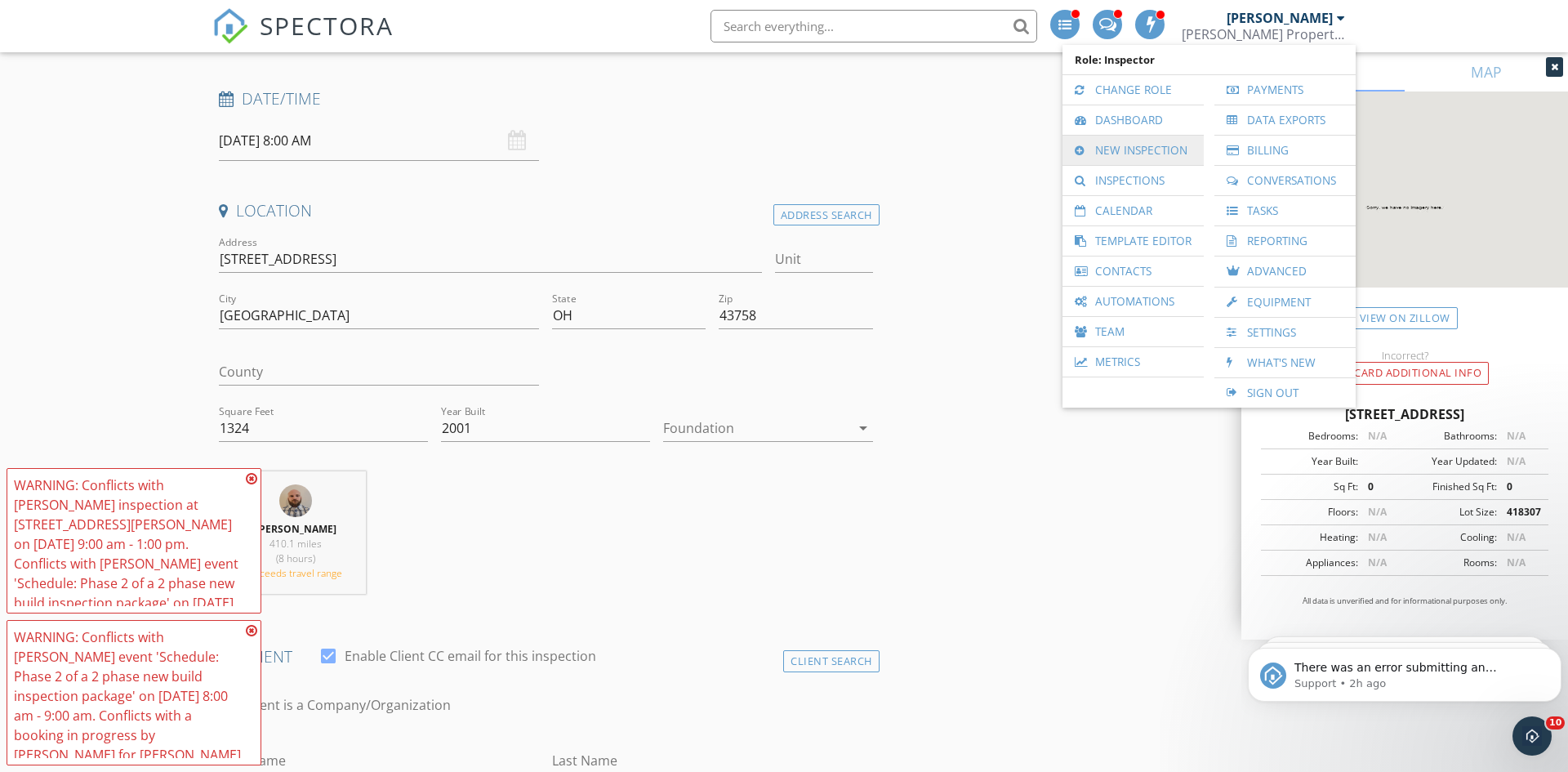
click at [1114, 142] on link "New Inspection" at bounding box center [1133, 151] width 125 height 29
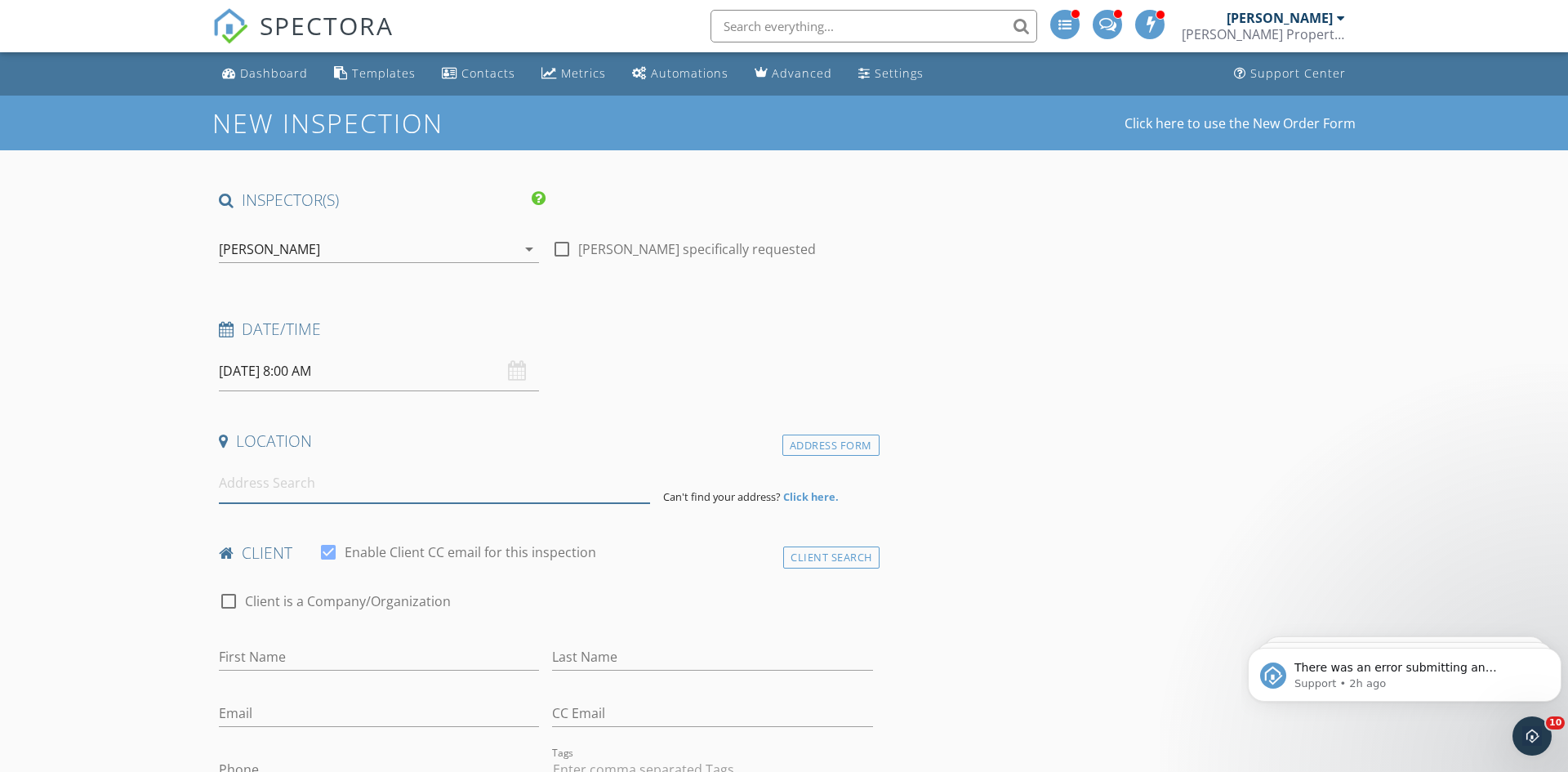
click at [269, 482] on input at bounding box center [434, 483] width 431 height 40
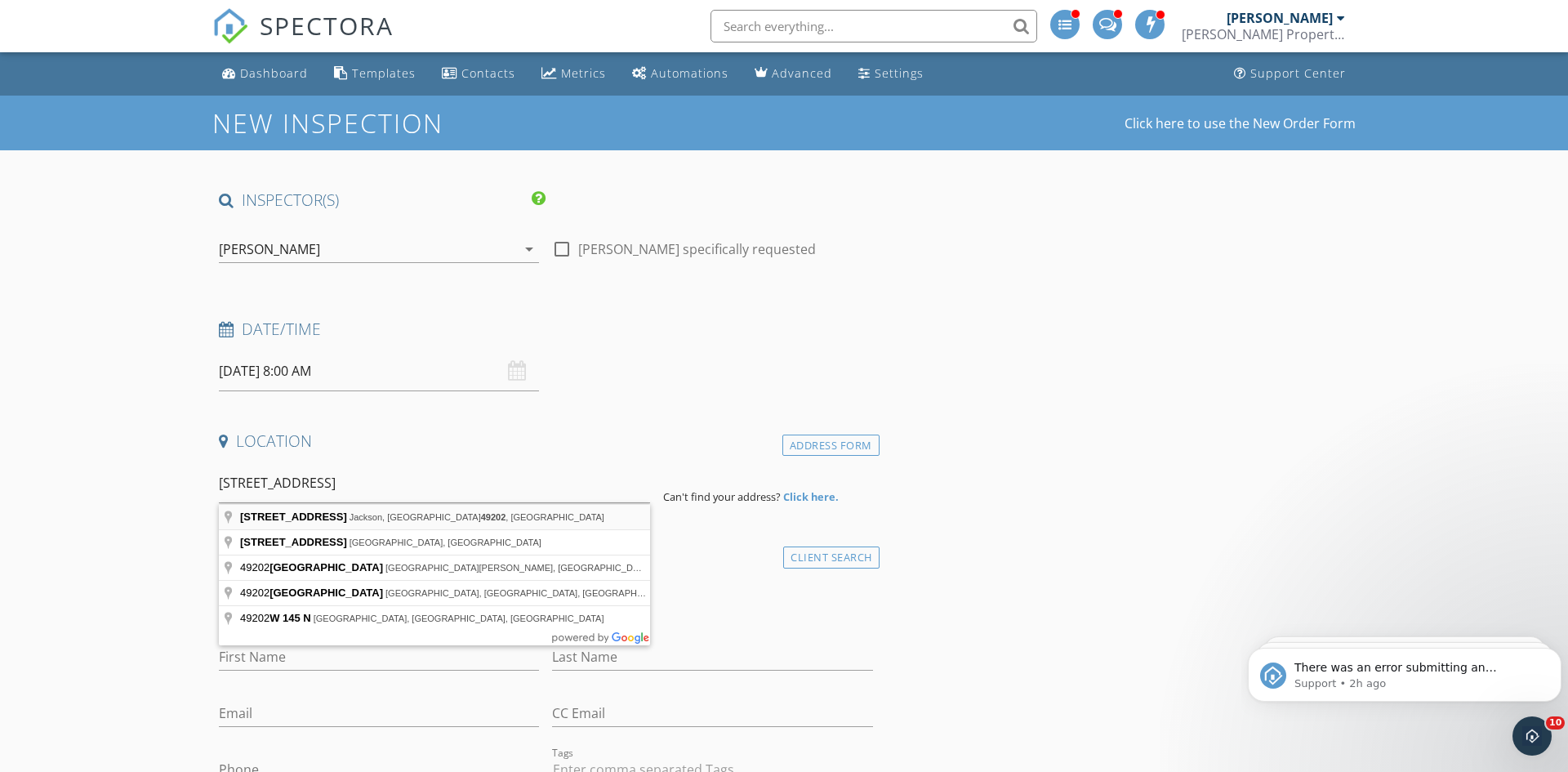
type input "145 West North Street, Jackson, MI 49202, USA"
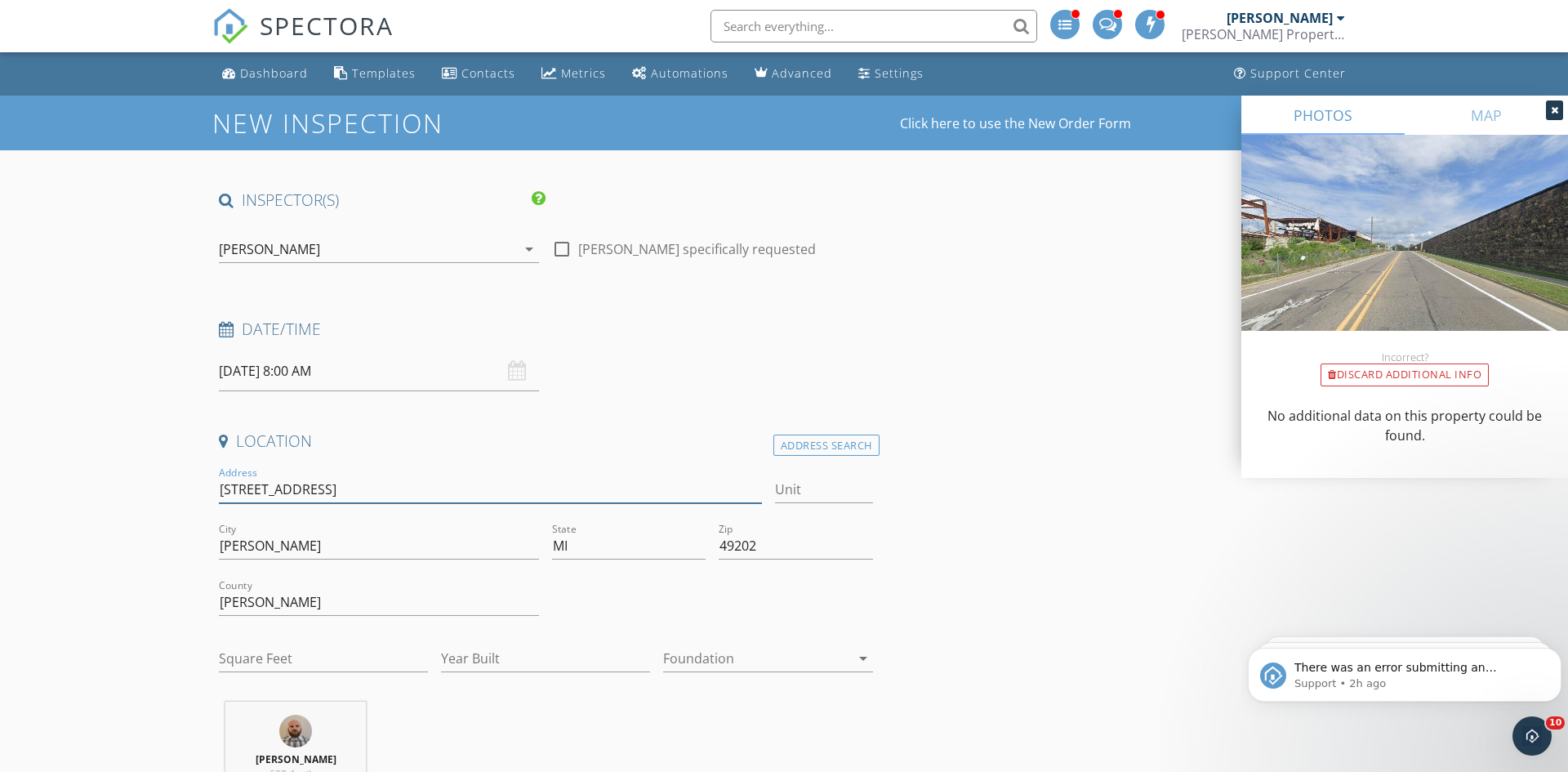
drag, startPoint x: 324, startPoint y: 487, endPoint x: 179, endPoint y: 496, distance: 145.3
click at [465, 486] on input "145 W North St" at bounding box center [490, 489] width 543 height 27
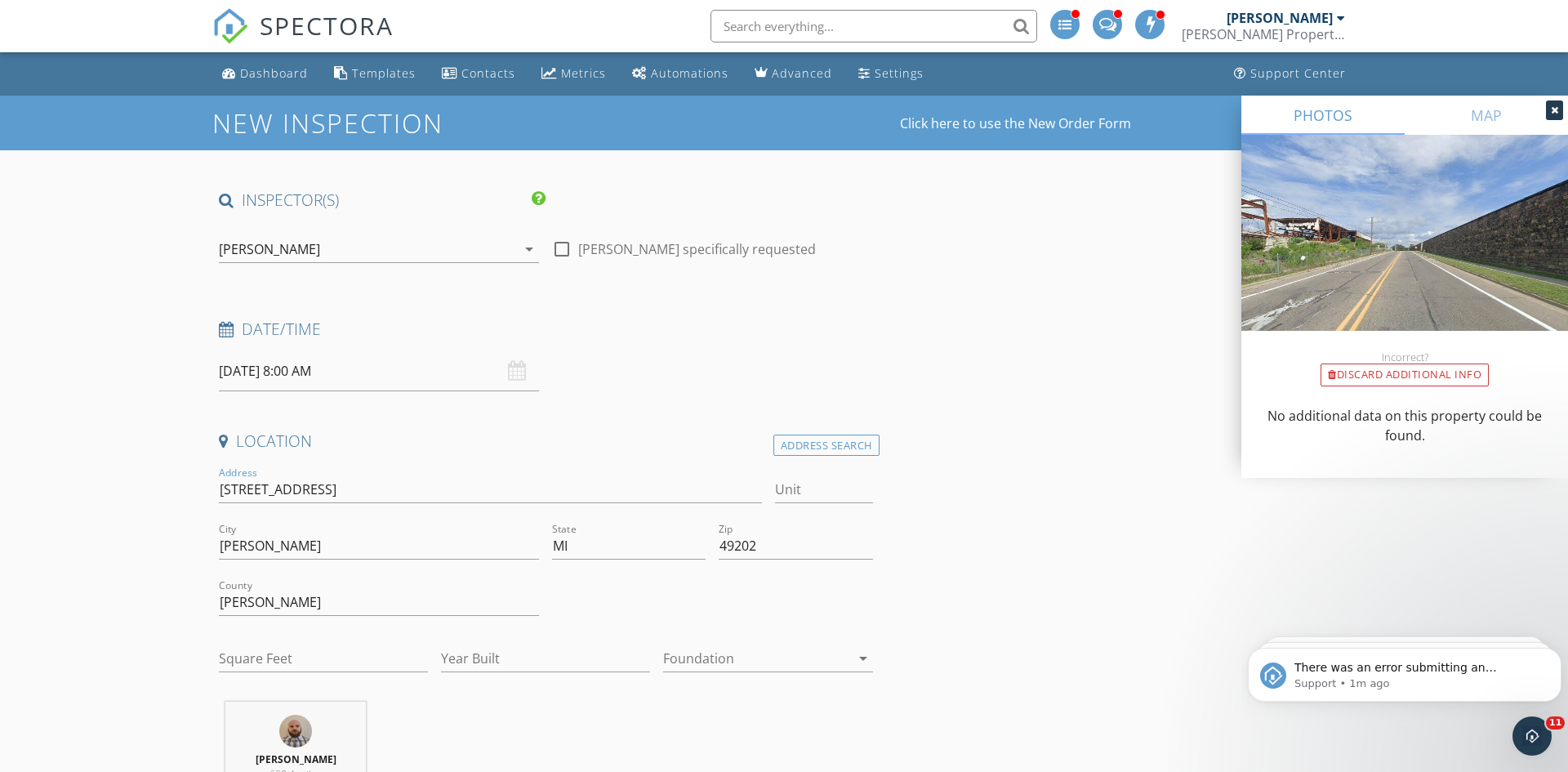
click at [1263, 22] on div "[PERSON_NAME]" at bounding box center [1280, 18] width 107 height 17
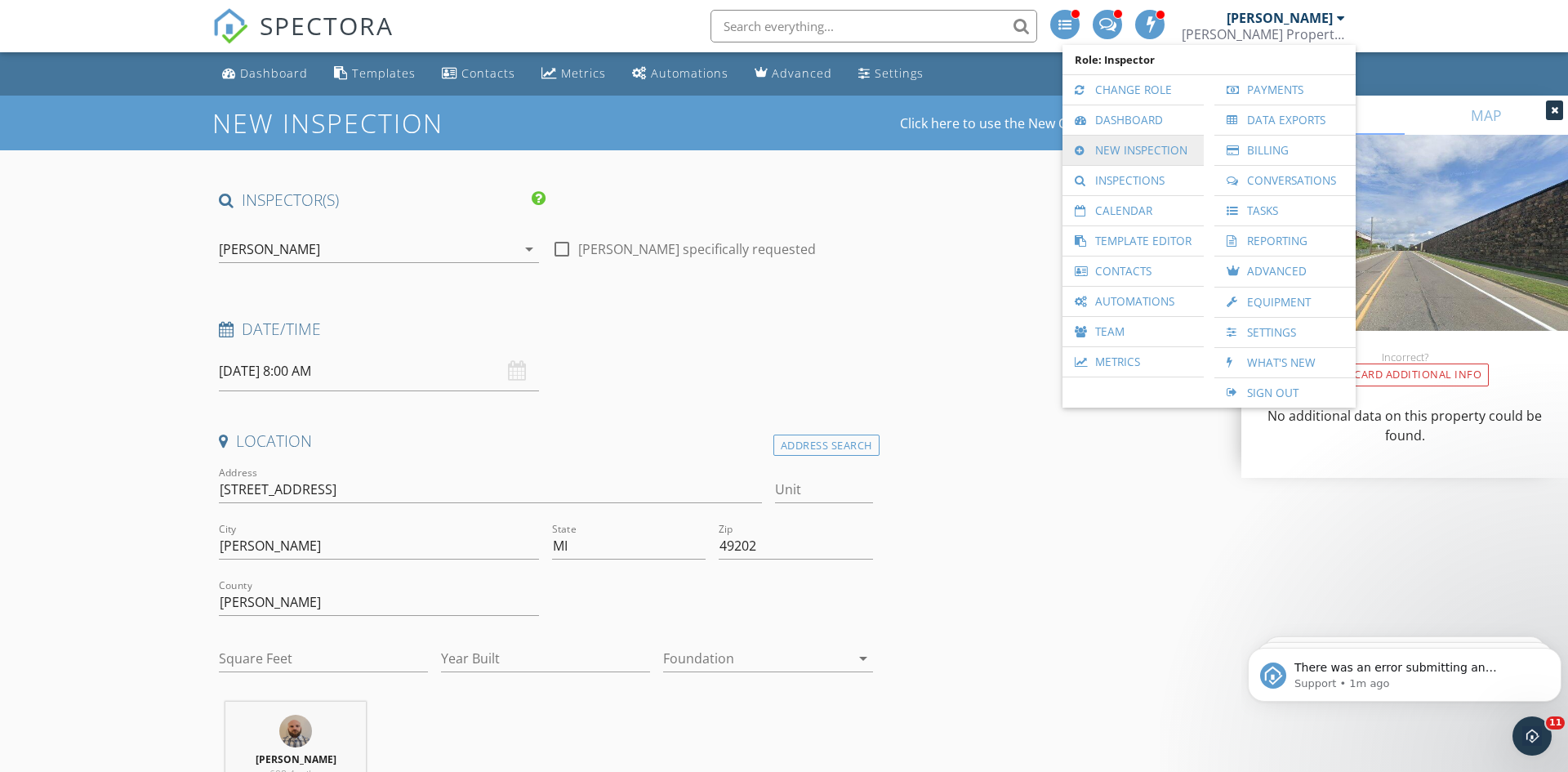
click at [1129, 148] on link "New Inspection" at bounding box center [1133, 151] width 125 height 29
